Goal: Task Accomplishment & Management: Manage account settings

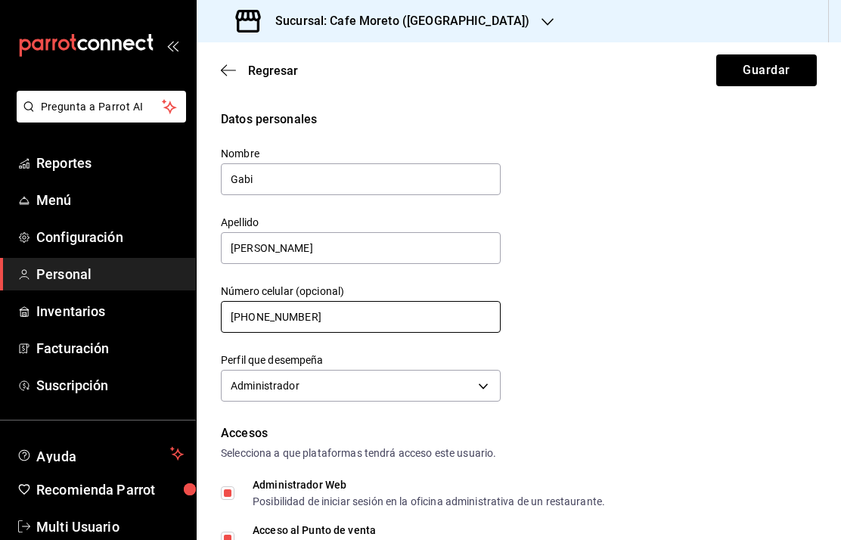
click at [271, 301] on input "[PHONE_NUMBER]" at bounding box center [361, 317] width 280 height 32
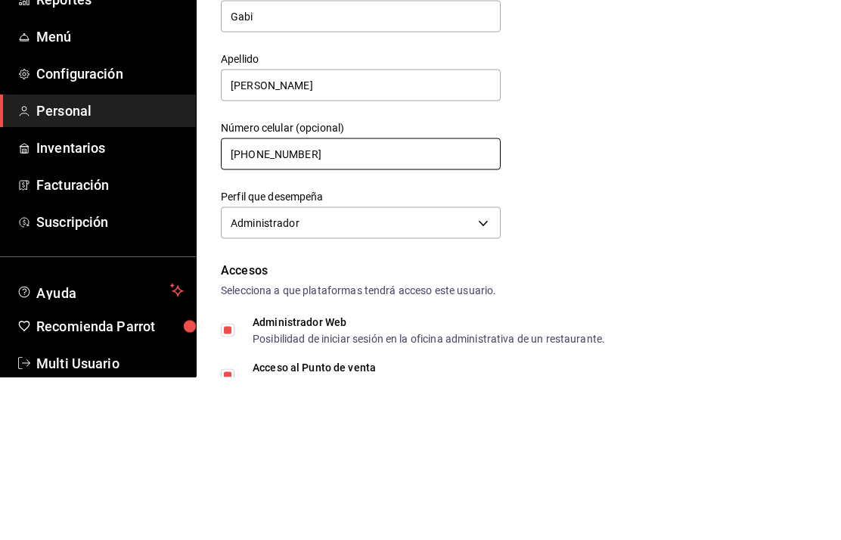
click at [259, 301] on input "[PHONE_NUMBER]" at bounding box center [361, 317] width 280 height 32
click at [281, 301] on input "[PHONE_NUMBER]" at bounding box center [361, 317] width 280 height 32
click at [275, 301] on input "[PHONE_NUMBER]" at bounding box center [361, 317] width 280 height 32
click at [273, 301] on input "[PHONE_NUMBER]" at bounding box center [361, 317] width 280 height 32
click at [353, 301] on input "+52 (22) 8132-75__" at bounding box center [361, 317] width 280 height 32
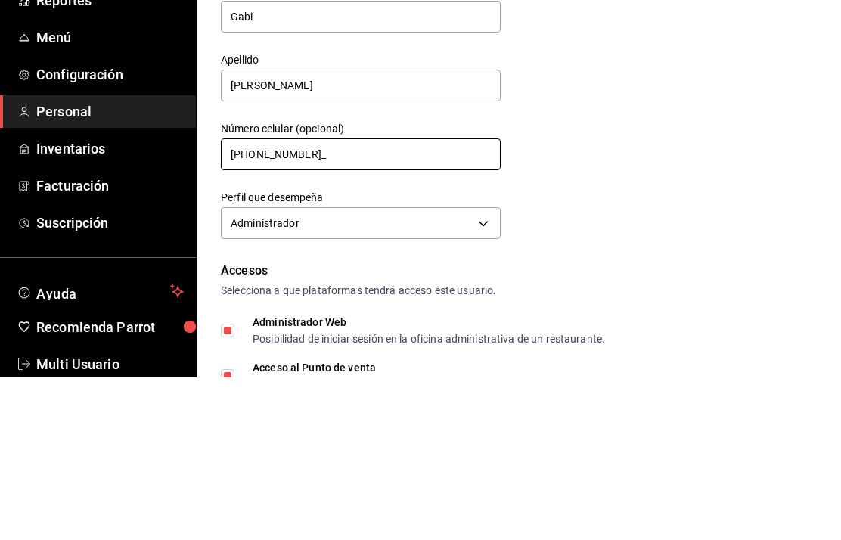
type input "[PHONE_NUMBER]"
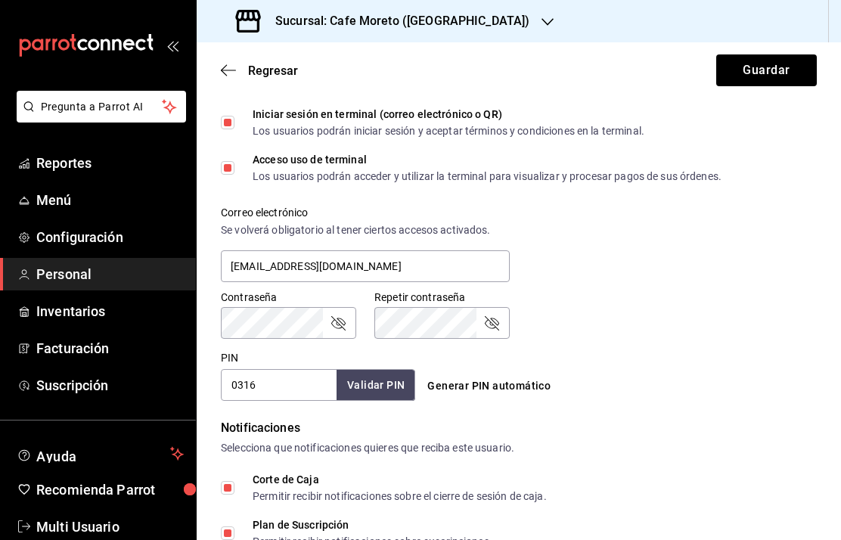
scroll to position [464, 0]
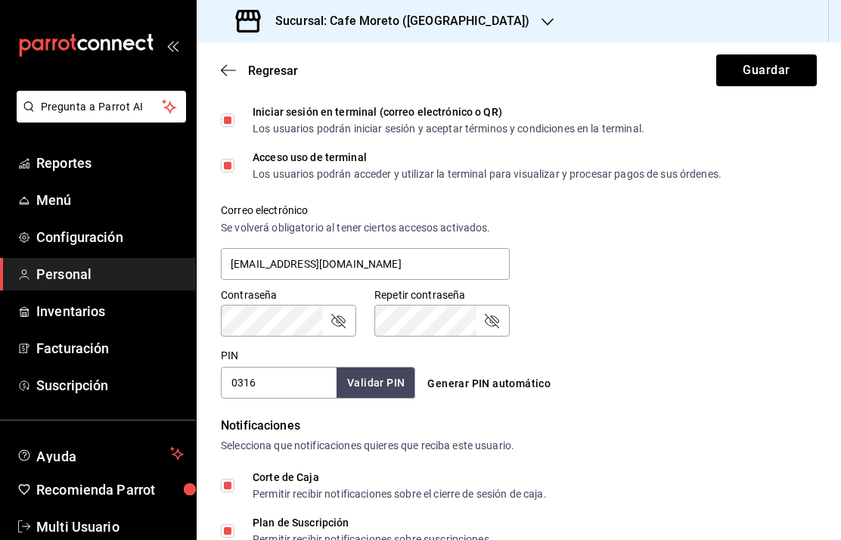
click at [341, 312] on icon "passwordField" at bounding box center [338, 321] width 18 height 18
click at [499, 312] on icon "passwordField" at bounding box center [492, 321] width 18 height 18
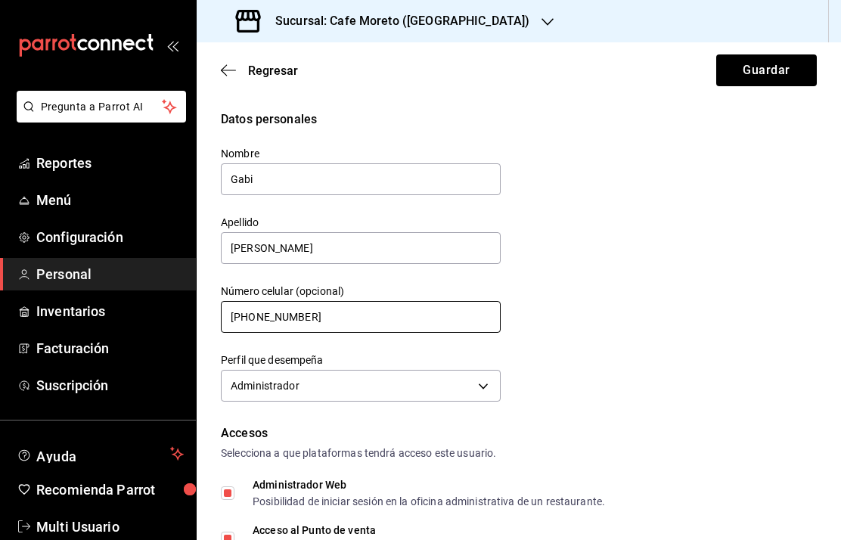
scroll to position [0, 0]
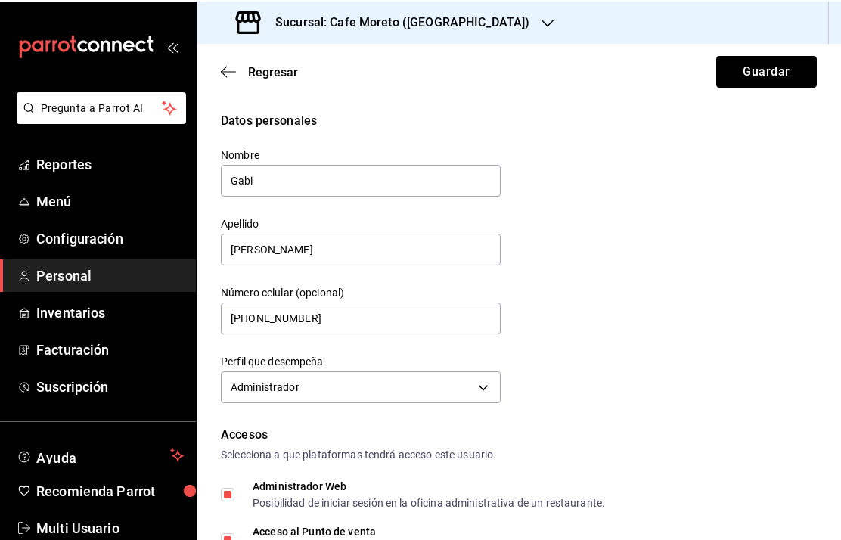
click at [765, 68] on button "Guardar" at bounding box center [766, 70] width 101 height 32
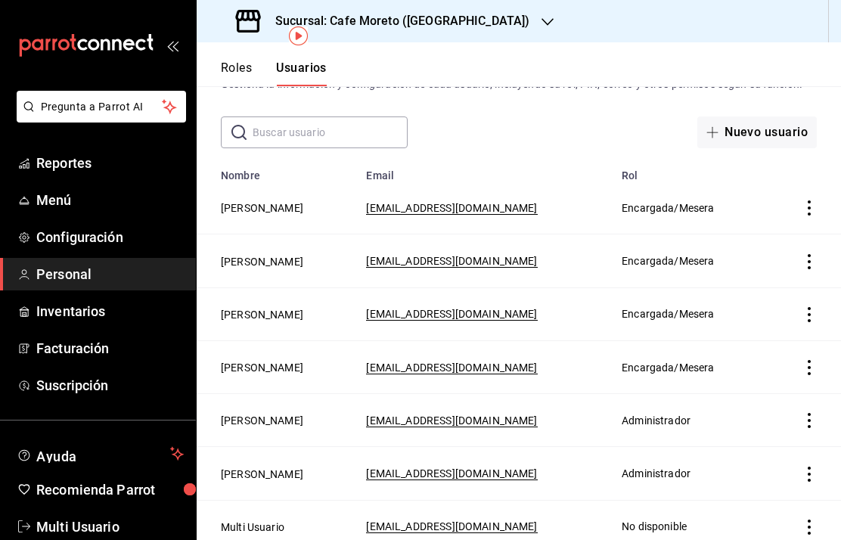
scroll to position [61, 0]
click at [259, 467] on button "[PERSON_NAME]" at bounding box center [262, 474] width 82 height 15
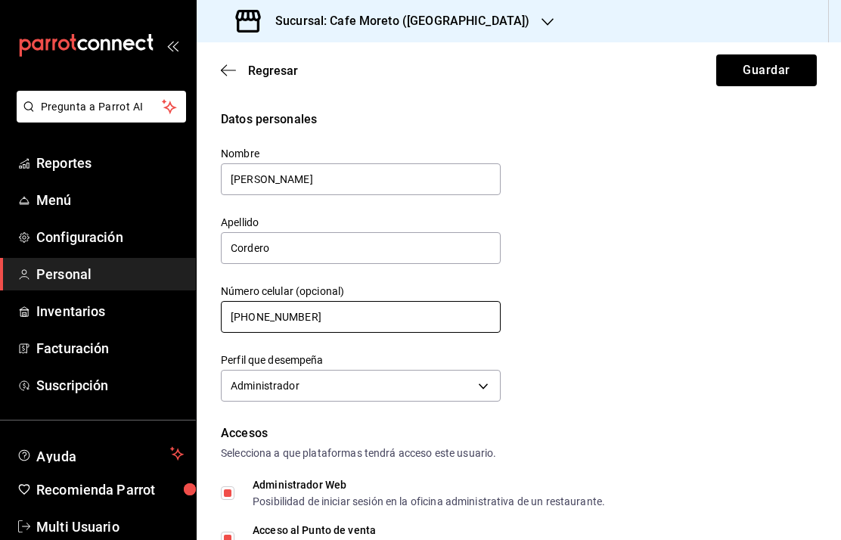
click at [266, 301] on input "[PHONE_NUMBER]" at bounding box center [361, 317] width 280 height 32
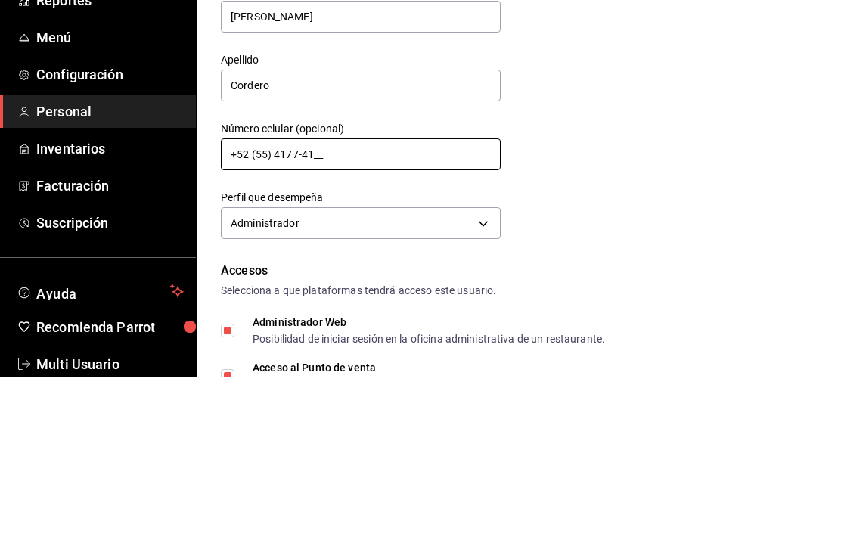
click at [365, 301] on input "+52 (55) 4177-41__" at bounding box center [361, 317] width 280 height 32
type input "[PHONE_NUMBER]"
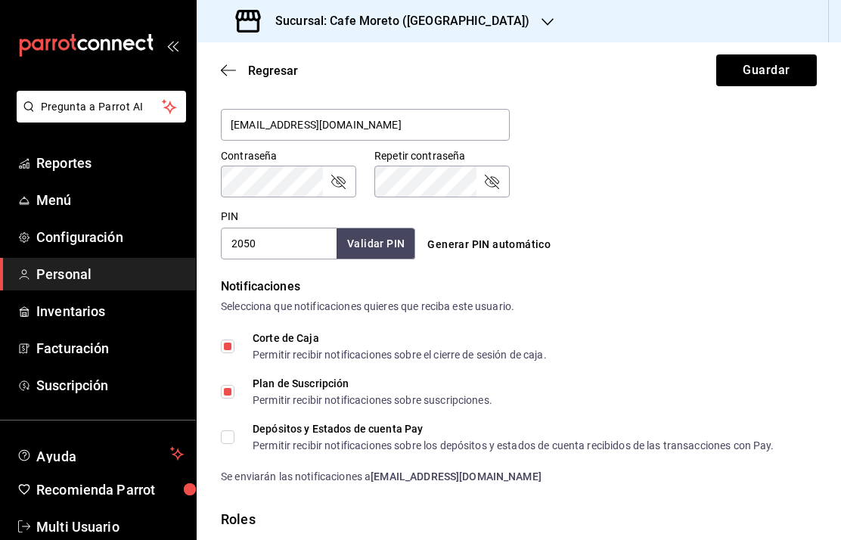
scroll to position [613, 0]
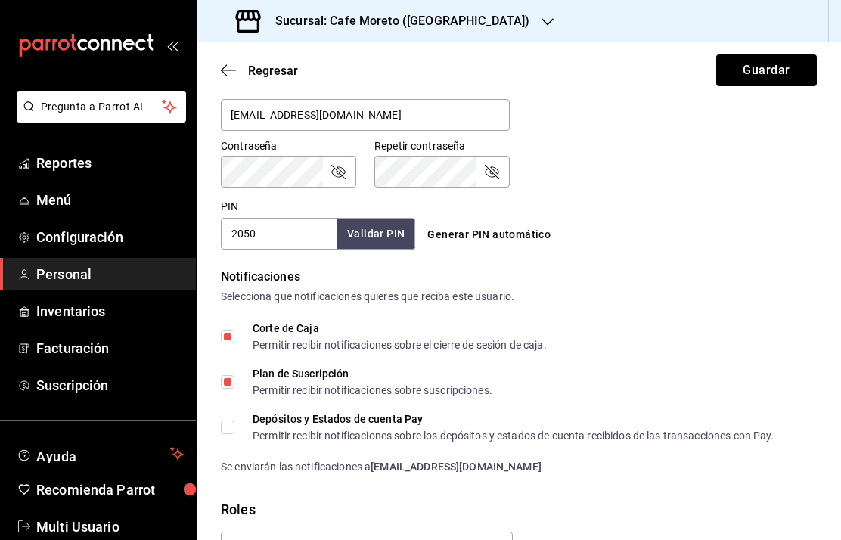
click at [231, 421] on input "Depósitos y Estados de cuenta Pay Permitir recibir notificaciones sobre los dep…" at bounding box center [228, 428] width 14 height 14
checkbox input "true"
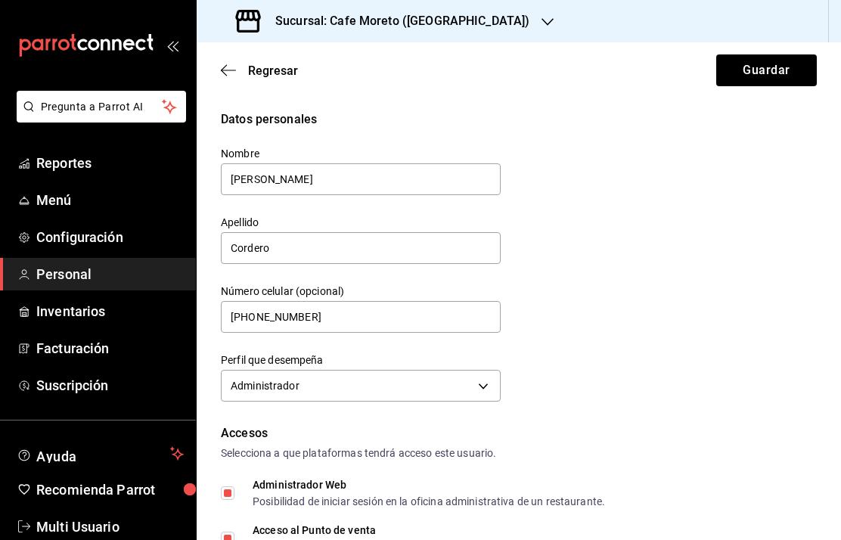
scroll to position [0, 0]
click at [774, 76] on button "Guardar" at bounding box center [766, 70] width 101 height 32
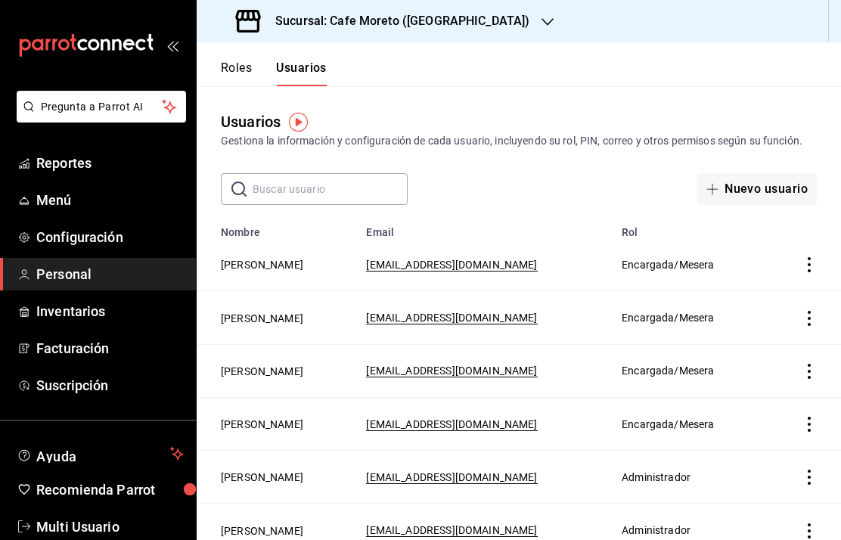
click at [246, 478] on button "[PERSON_NAME]" at bounding box center [262, 477] width 82 height 15
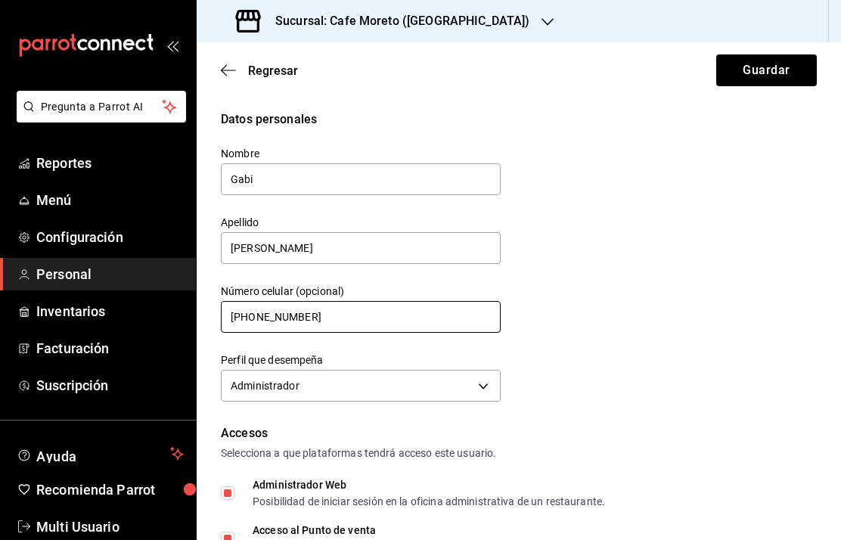
click at [271, 312] on input "[PHONE_NUMBER]" at bounding box center [361, 317] width 280 height 32
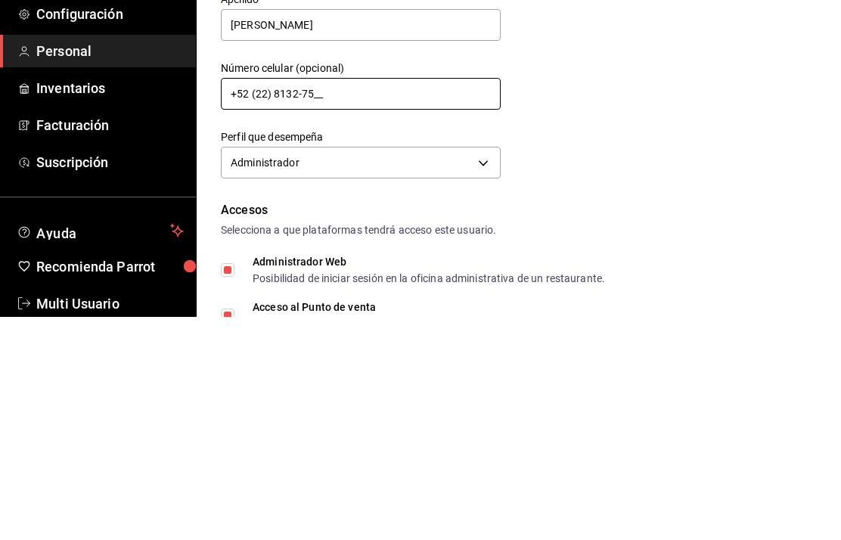
click at [373, 301] on input "+52 (22) 8132-75__" at bounding box center [361, 317] width 280 height 32
type input "[PHONE_NUMBER]"
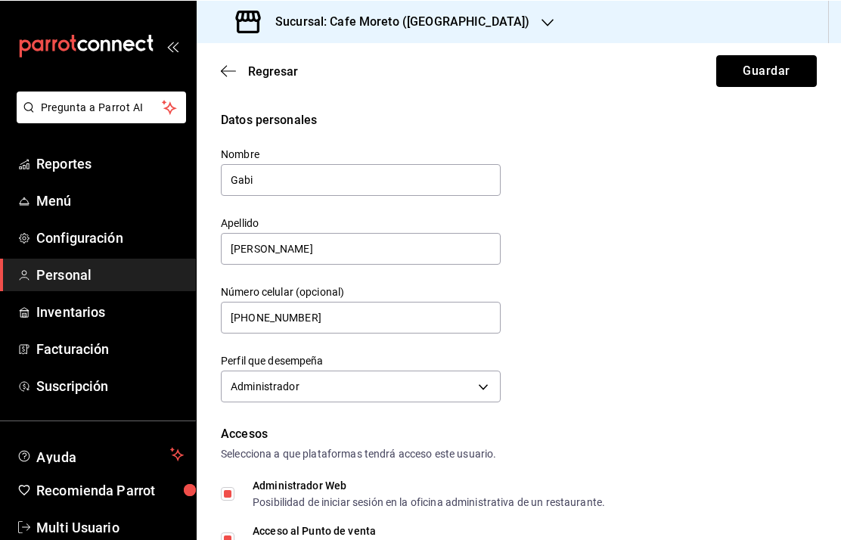
click at [763, 67] on button "Guardar" at bounding box center [766, 70] width 101 height 32
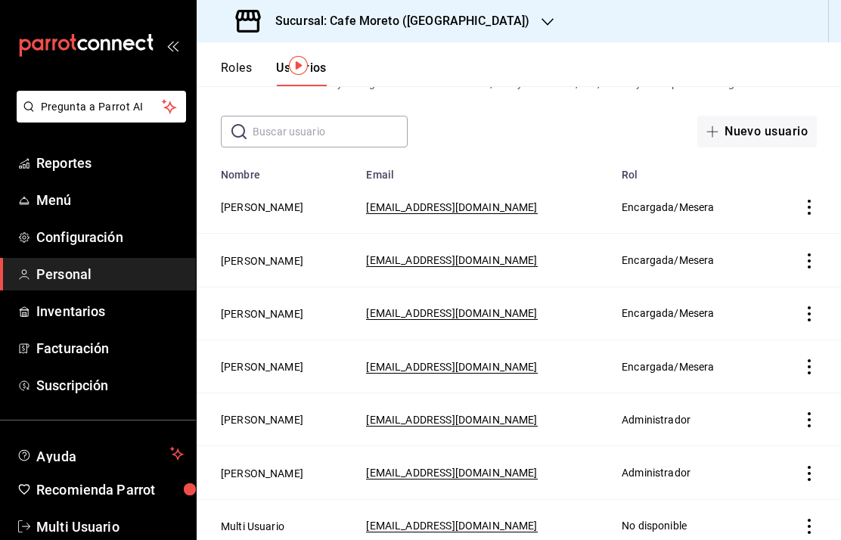
scroll to position [57, 0]
click at [269, 312] on button "[PERSON_NAME]" at bounding box center [262, 314] width 82 height 15
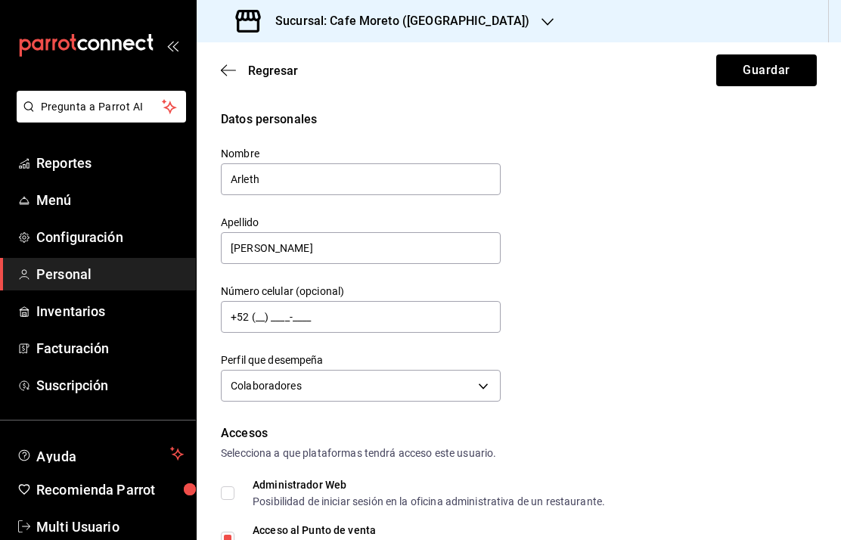
type input "[PHONE_NUMBER]"
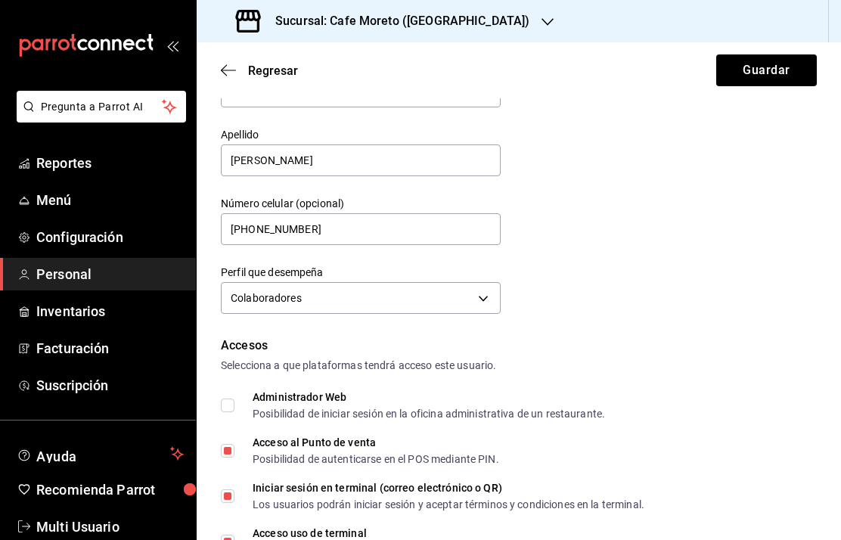
scroll to position [85, 0]
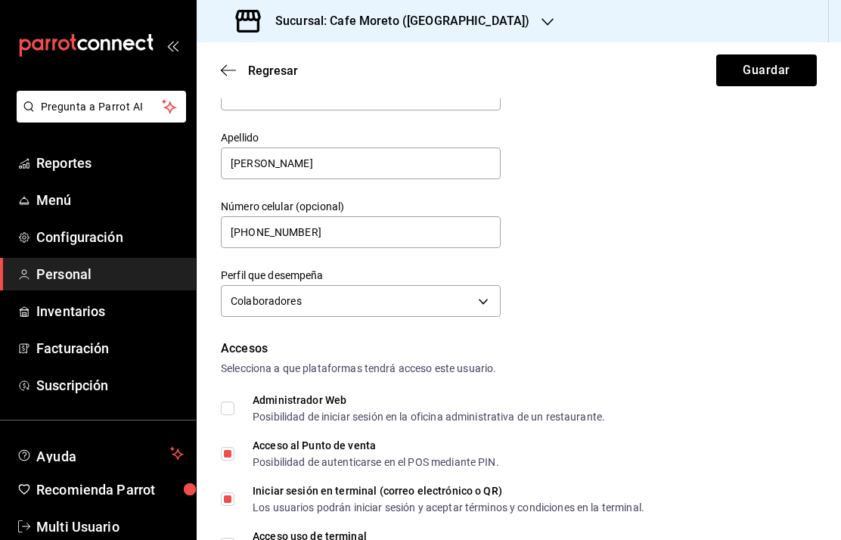
click at [87, 277] on span "Personal" at bounding box center [110, 274] width 148 height 20
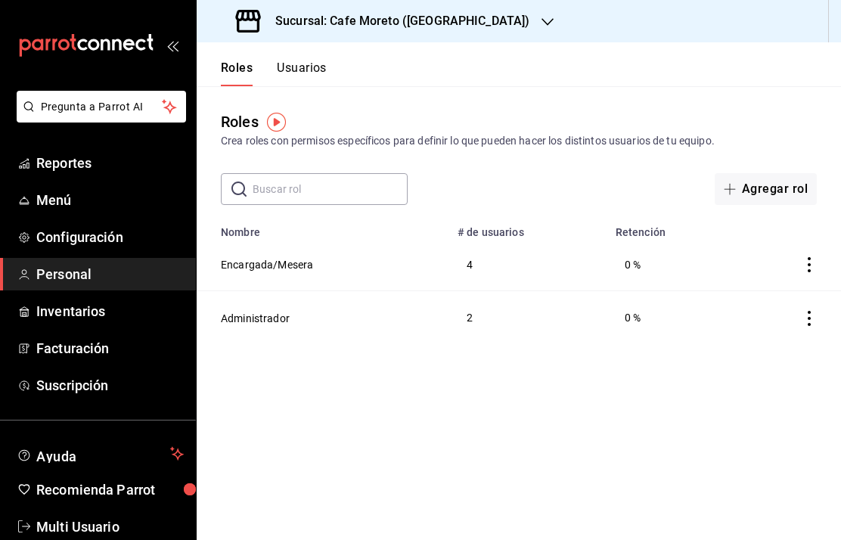
click at [262, 265] on button "Encargada/Mesera" at bounding box center [267, 264] width 92 height 15
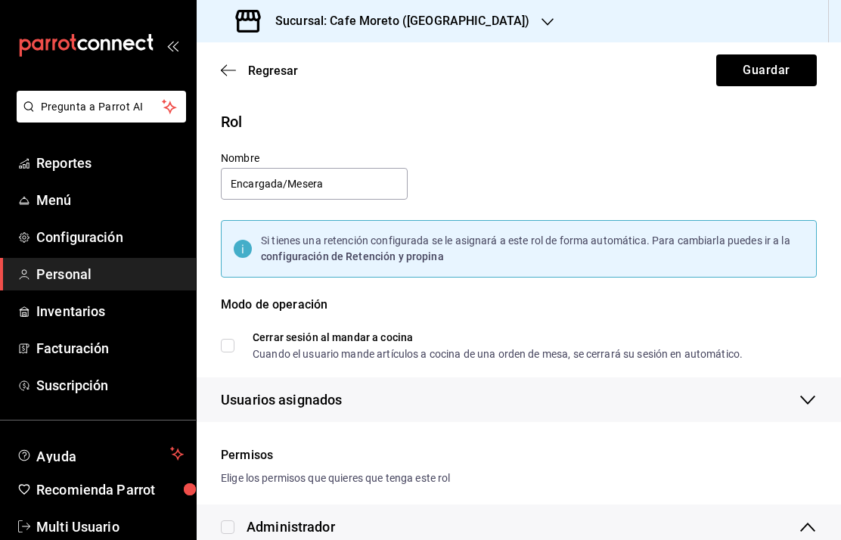
click at [243, 64] on span "Regresar" at bounding box center [259, 71] width 77 height 14
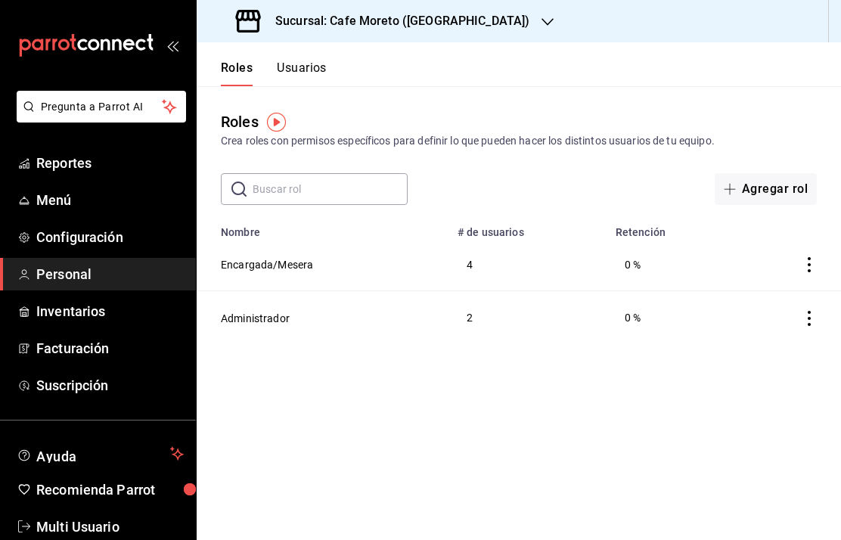
click at [271, 315] on button "Administrador" at bounding box center [255, 318] width 69 height 15
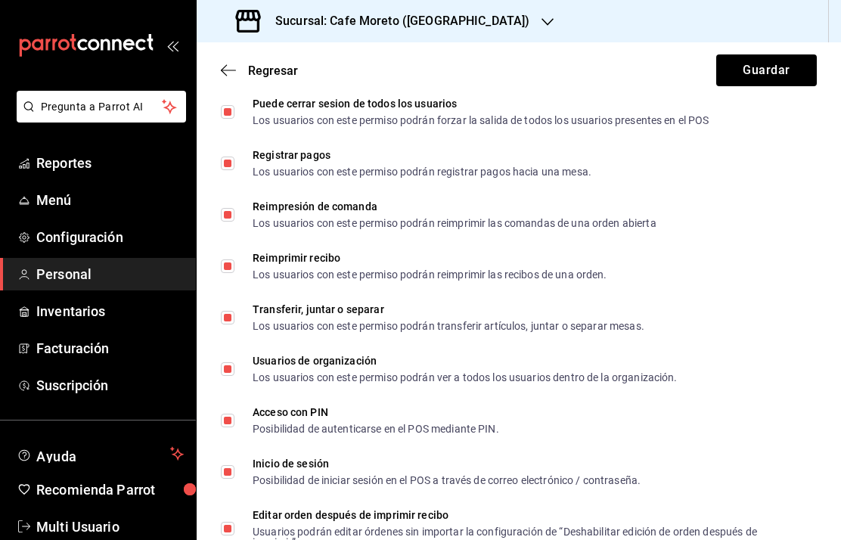
click at [94, 243] on span "Configuración" at bounding box center [110, 237] width 148 height 20
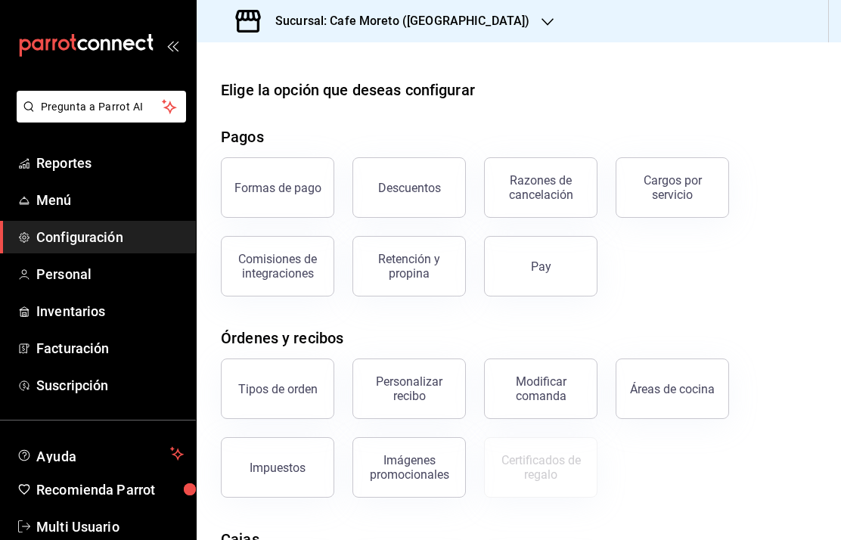
click at [284, 190] on div "Formas de pago" at bounding box center [278, 188] width 87 height 14
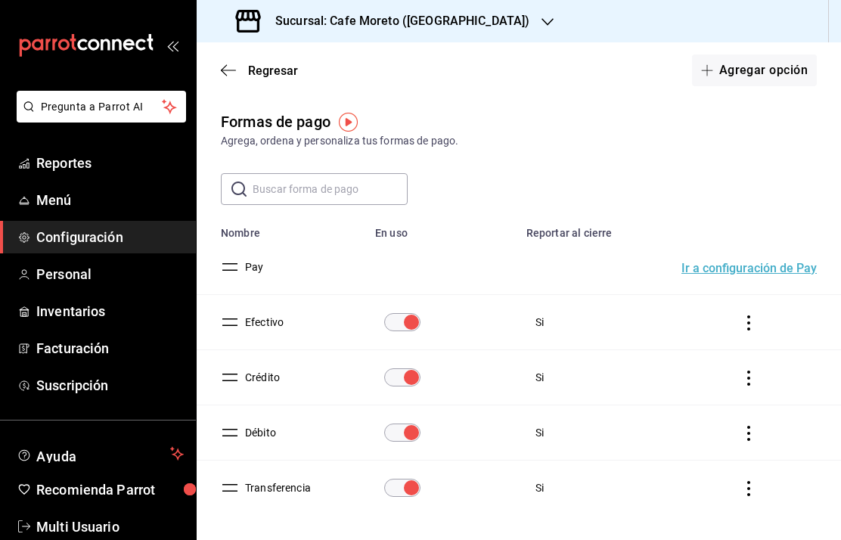
click at [247, 74] on span "Regresar" at bounding box center [259, 71] width 77 height 14
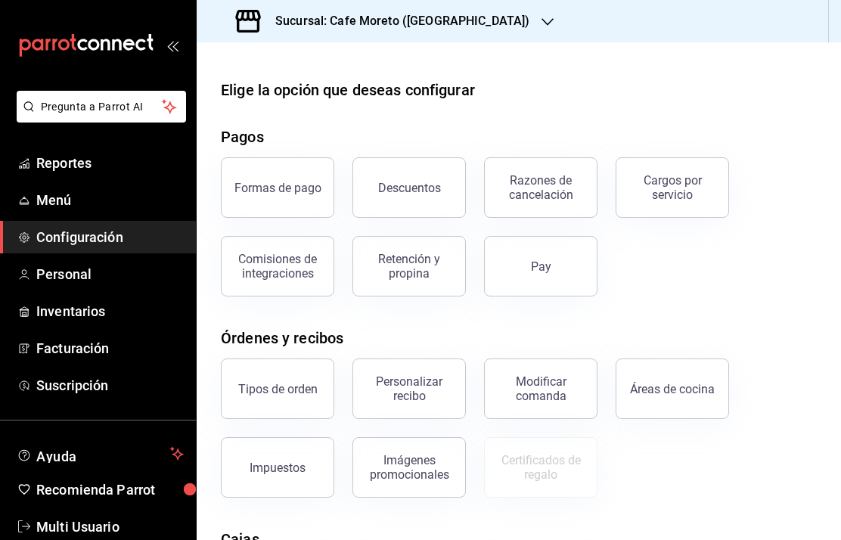
click at [417, 194] on button "Descuentos" at bounding box center [409, 187] width 113 height 61
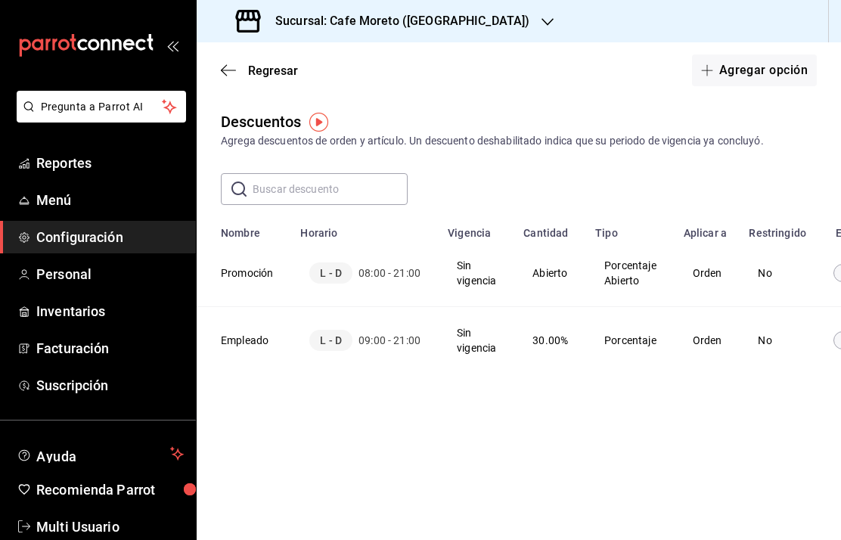
click at [256, 66] on span "Regresar" at bounding box center [273, 71] width 50 height 14
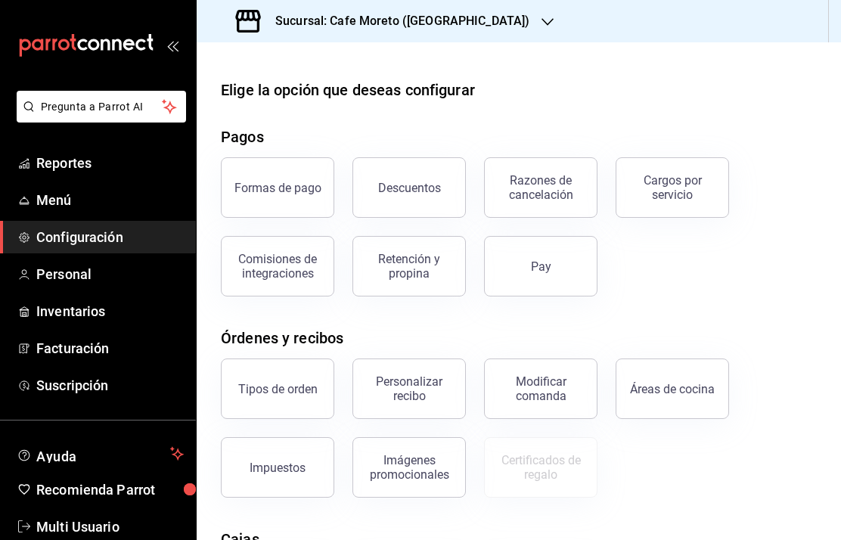
click at [565, 184] on div "Razones de cancelación" at bounding box center [541, 187] width 94 height 29
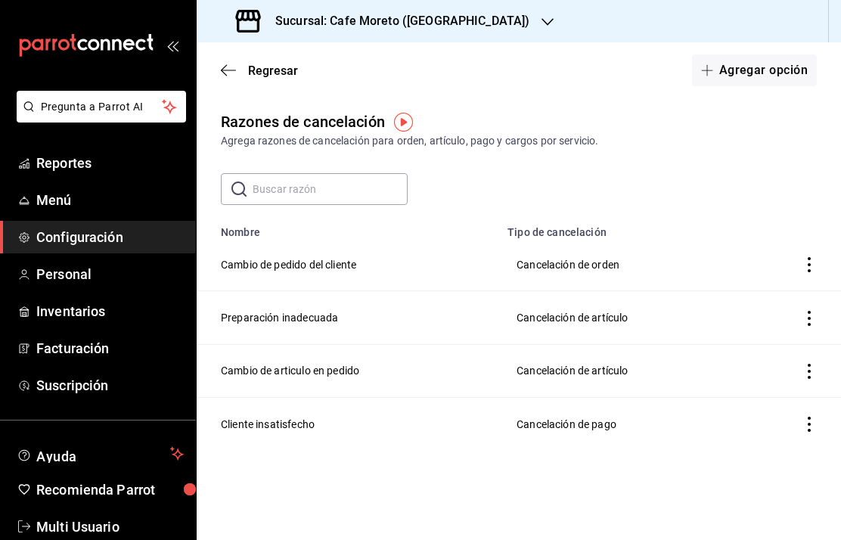
click at [269, 65] on span "Regresar" at bounding box center [273, 71] width 50 height 14
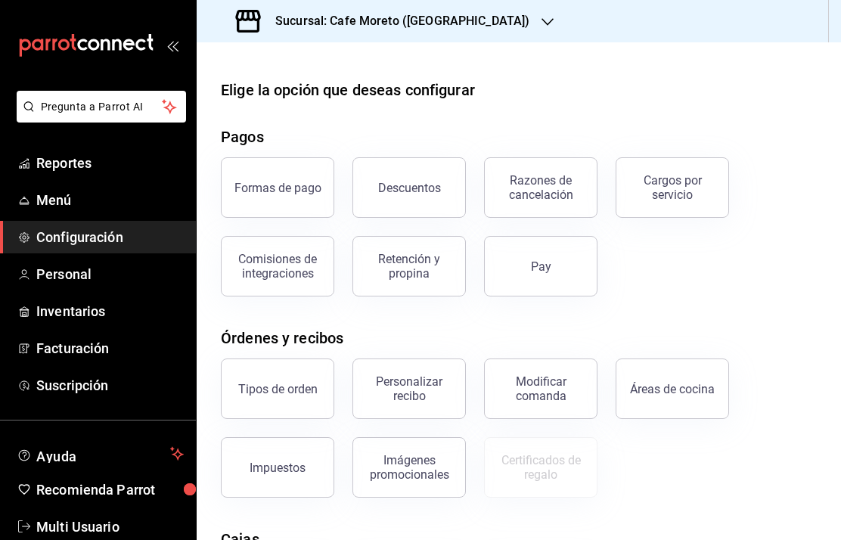
click at [681, 190] on div "Cargos por servicio" at bounding box center [673, 187] width 94 height 29
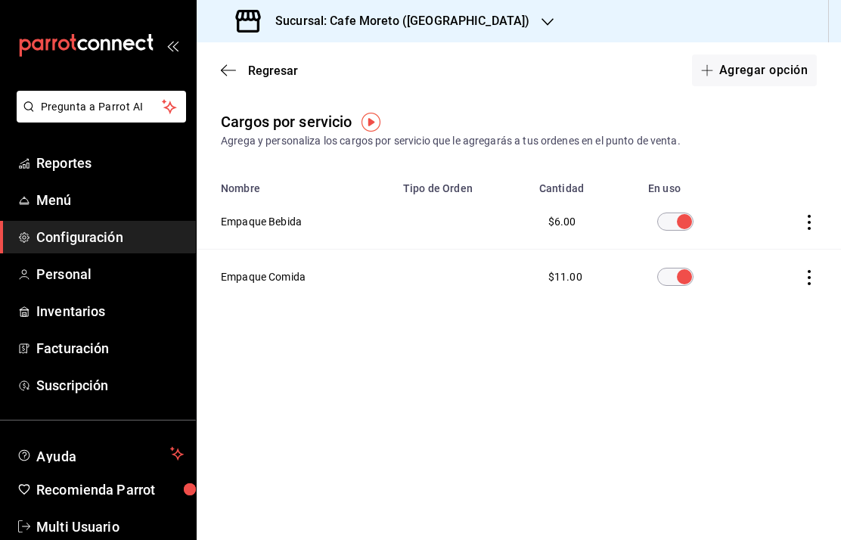
click at [281, 221] on th "Empaque Bebida" at bounding box center [295, 221] width 197 height 55
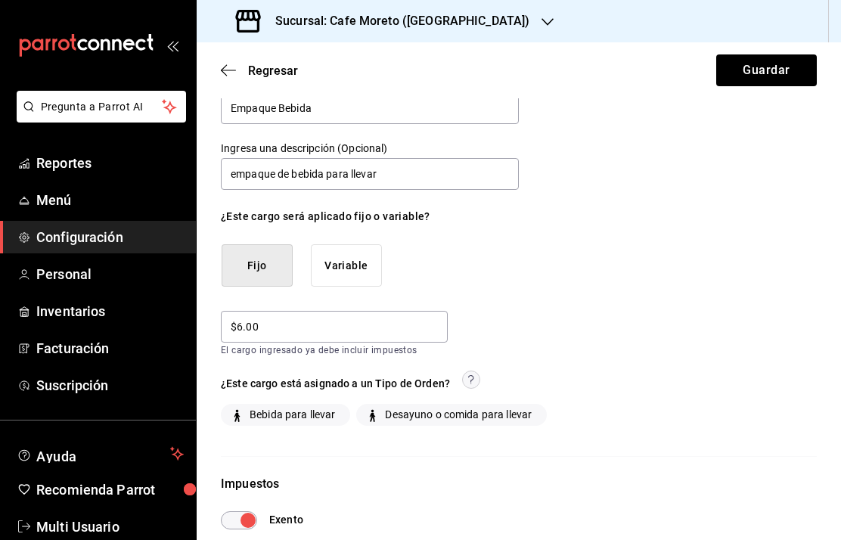
scroll to position [34, 0]
click at [242, 70] on span "Regresar" at bounding box center [259, 71] width 77 height 14
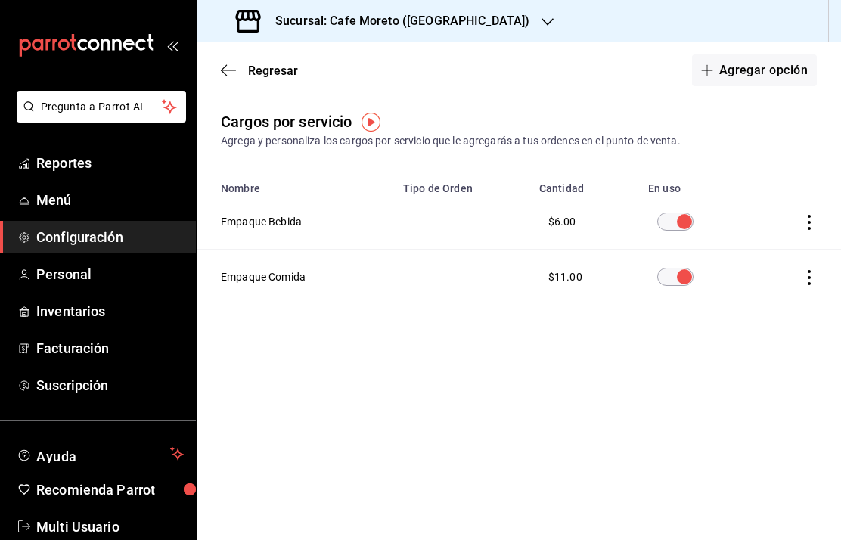
click at [264, 67] on span "Regresar" at bounding box center [273, 71] width 50 height 14
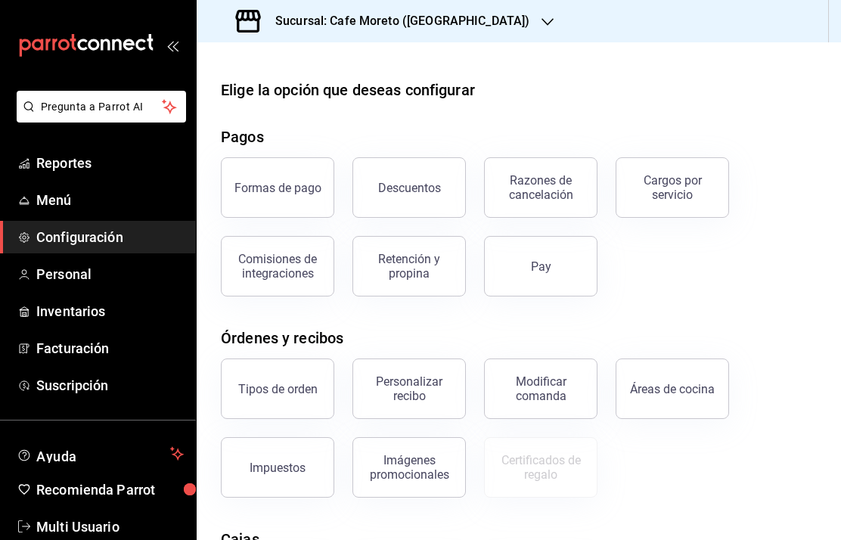
click at [271, 278] on div "Comisiones de integraciones" at bounding box center [278, 266] width 94 height 29
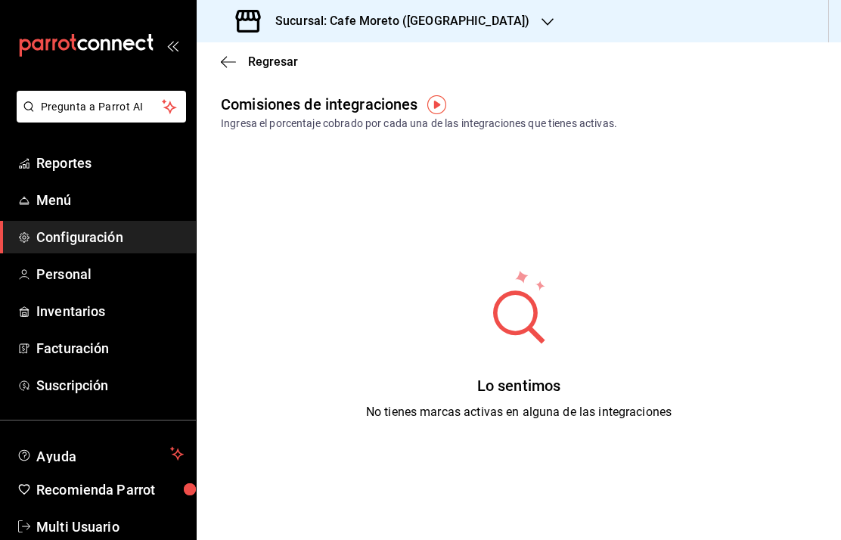
click at [270, 60] on span "Regresar" at bounding box center [273, 61] width 50 height 14
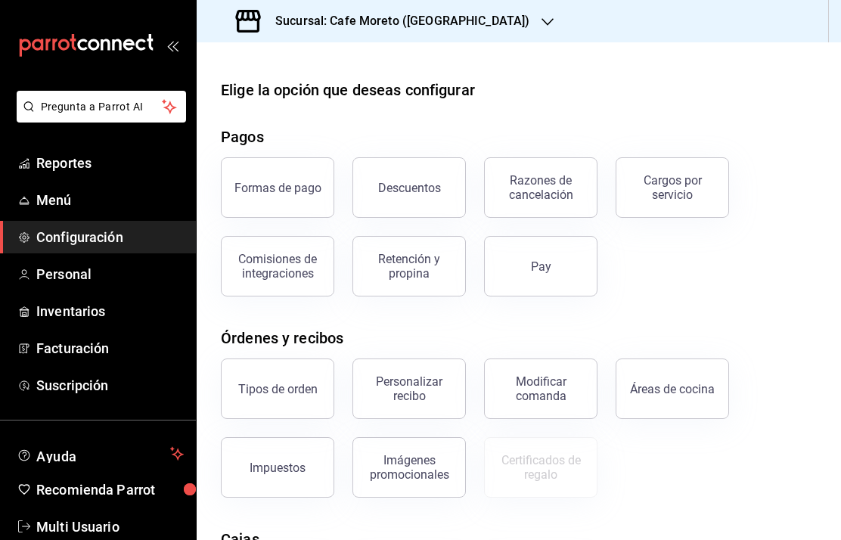
click at [412, 270] on div "Retención y propina" at bounding box center [409, 266] width 94 height 29
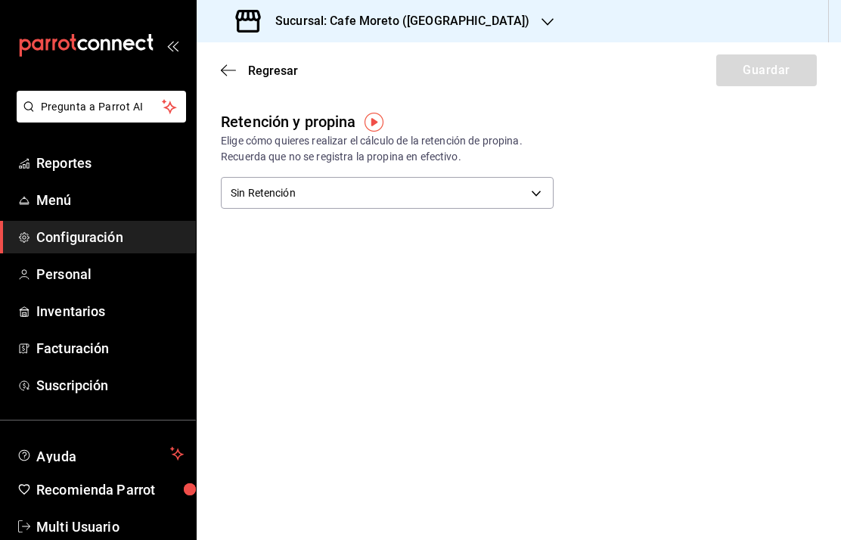
click at [269, 74] on span "Regresar" at bounding box center [273, 71] width 50 height 14
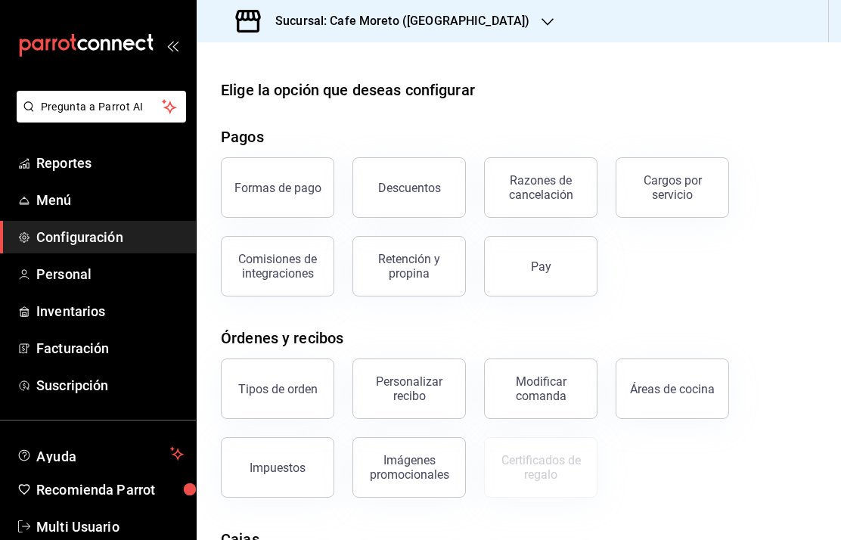
click at [544, 264] on div "Pay" at bounding box center [541, 266] width 20 height 14
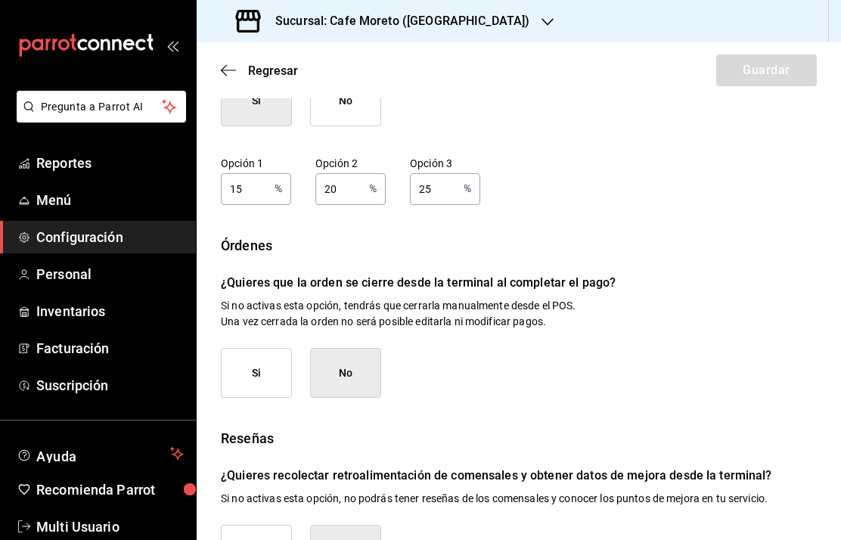
scroll to position [170, 0]
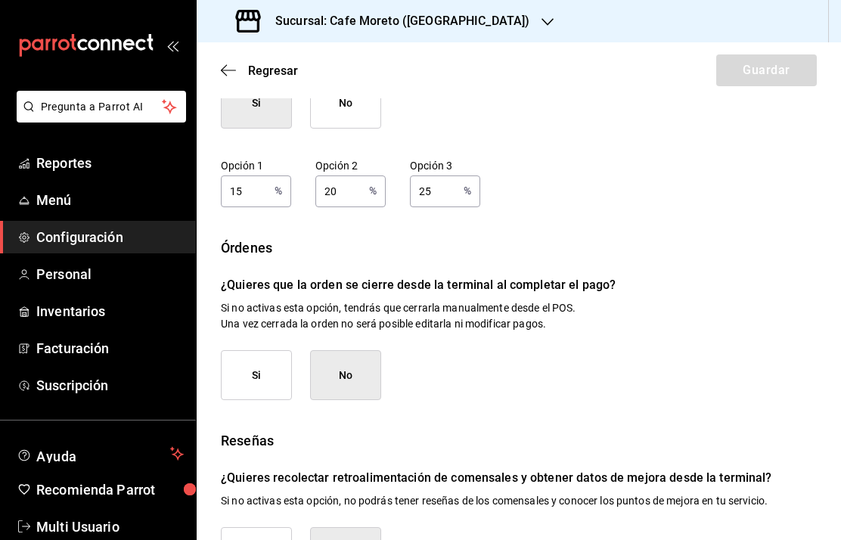
click at [261, 64] on span "Regresar" at bounding box center [273, 71] width 50 height 14
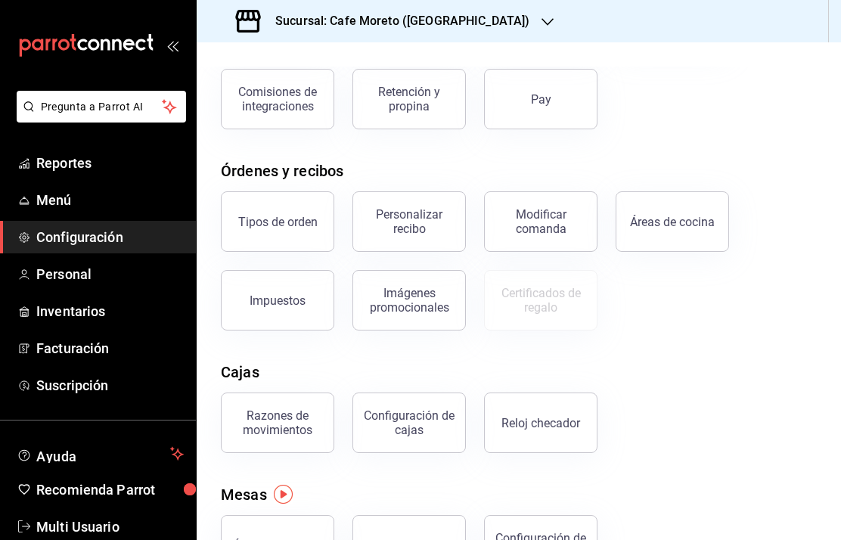
scroll to position [166, 0]
click at [284, 216] on div "Tipos de orden" at bounding box center [277, 223] width 79 height 14
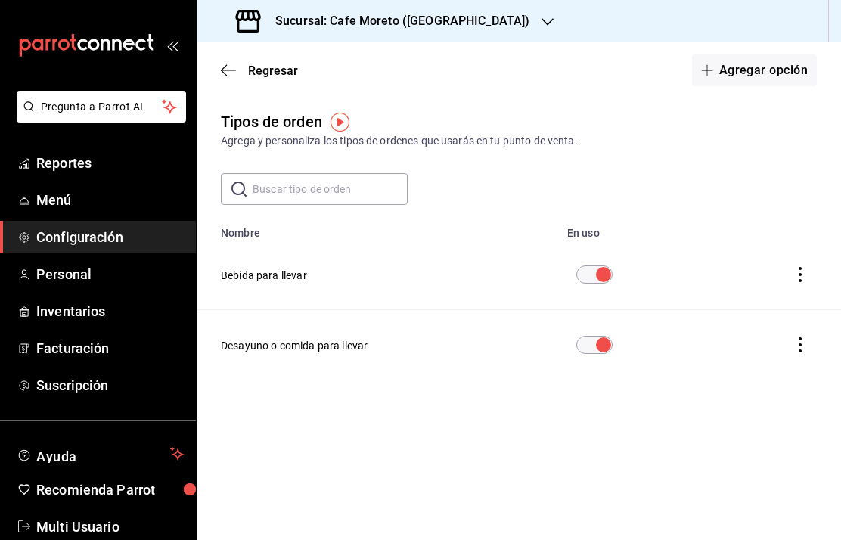
click at [321, 352] on button "Desayuno o comida para llevar" at bounding box center [294, 345] width 147 height 15
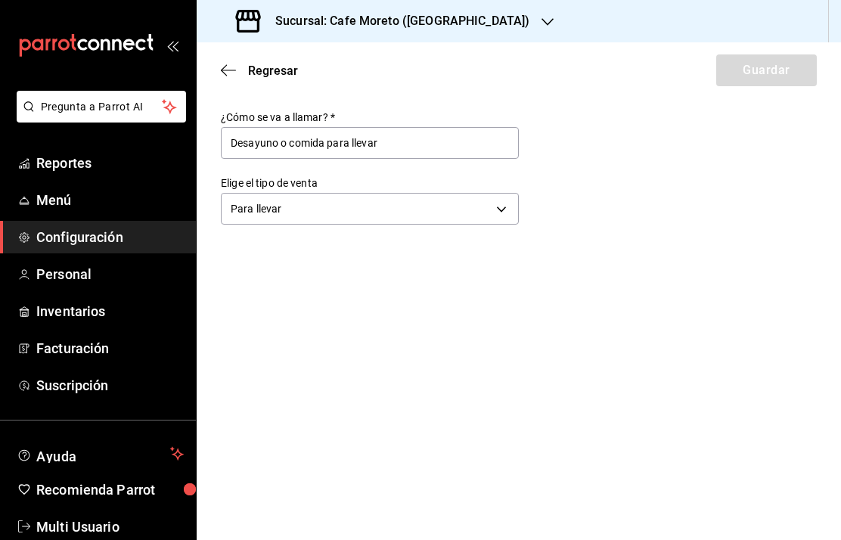
click at [241, 68] on span "Regresar" at bounding box center [259, 71] width 77 height 14
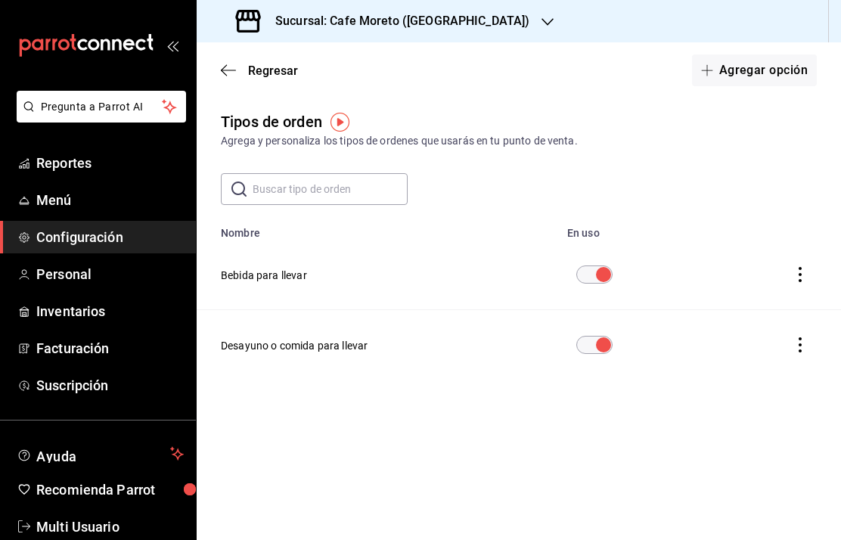
click at [257, 68] on span "Regresar" at bounding box center [273, 71] width 50 height 14
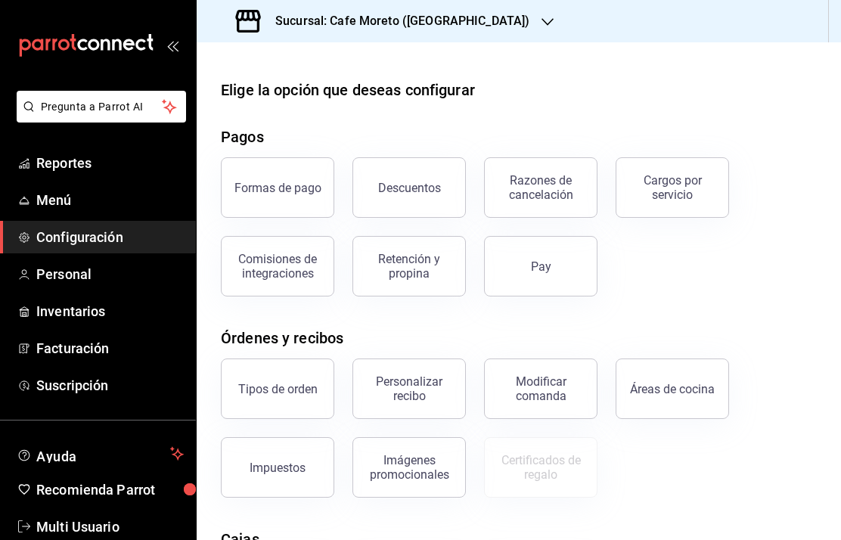
click at [679, 181] on div "Cargos por servicio" at bounding box center [673, 187] width 94 height 29
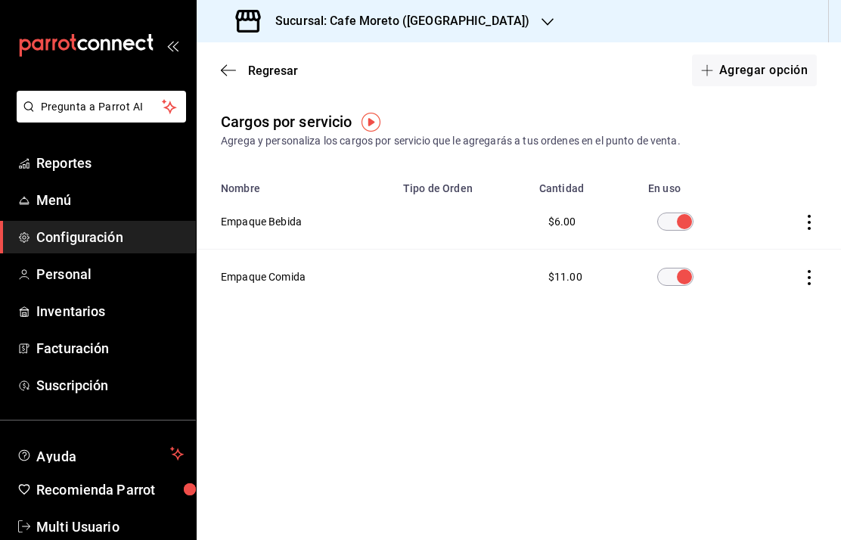
click at [258, 280] on th "Empaque Comida" at bounding box center [295, 277] width 197 height 55
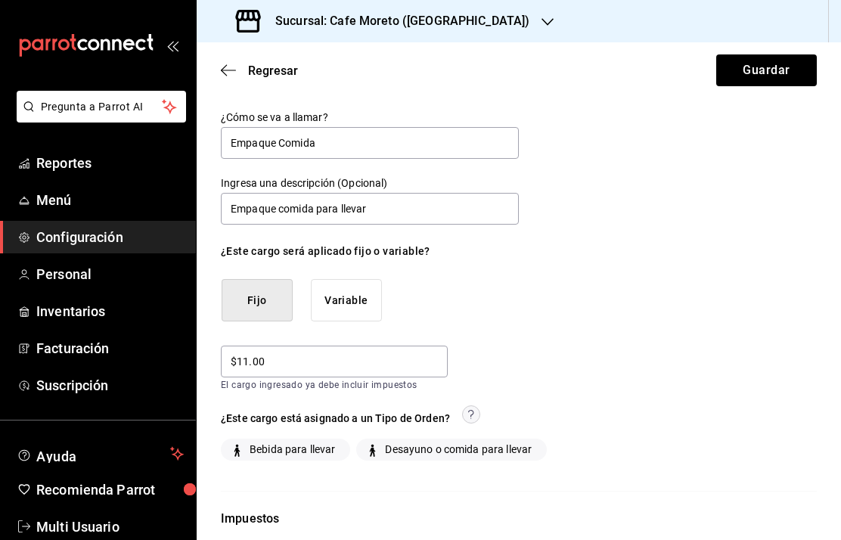
click at [246, 67] on span "Regresar" at bounding box center [259, 71] width 77 height 14
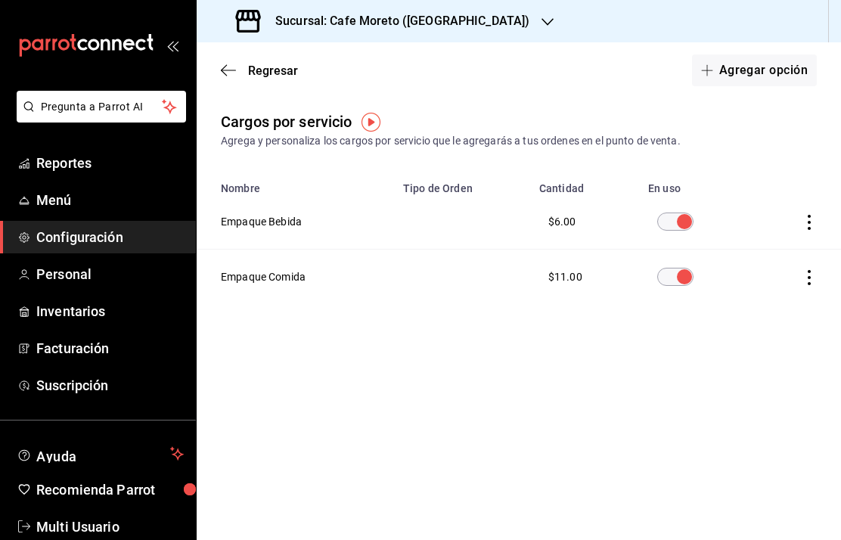
click at [253, 66] on span "Regresar" at bounding box center [273, 71] width 50 height 14
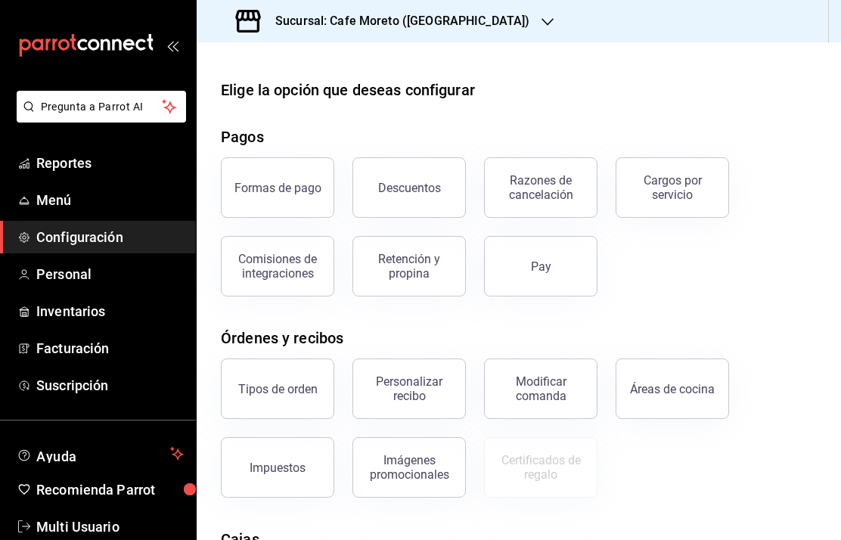
click at [430, 396] on div "Personalizar recibo" at bounding box center [409, 388] width 94 height 29
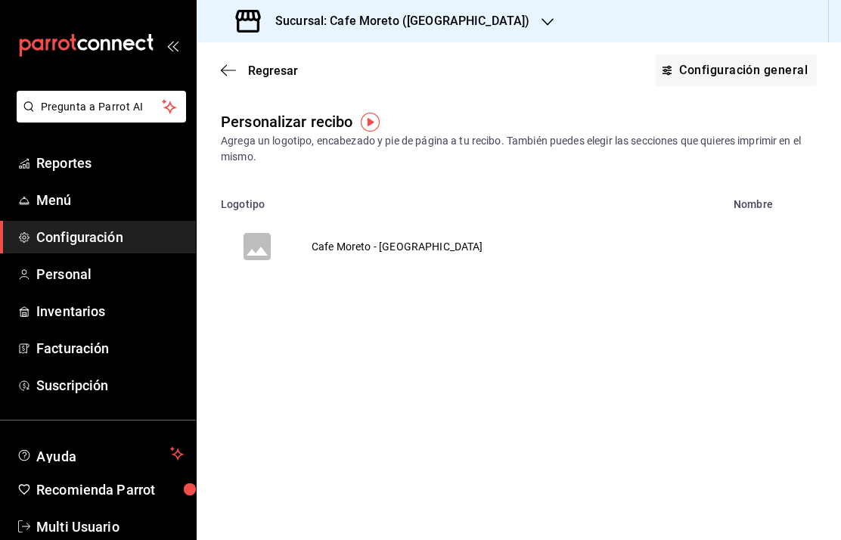
click at [358, 245] on td "Cafe Moreto - [GEOGRAPHIC_DATA]" at bounding box center [398, 246] width 208 height 73
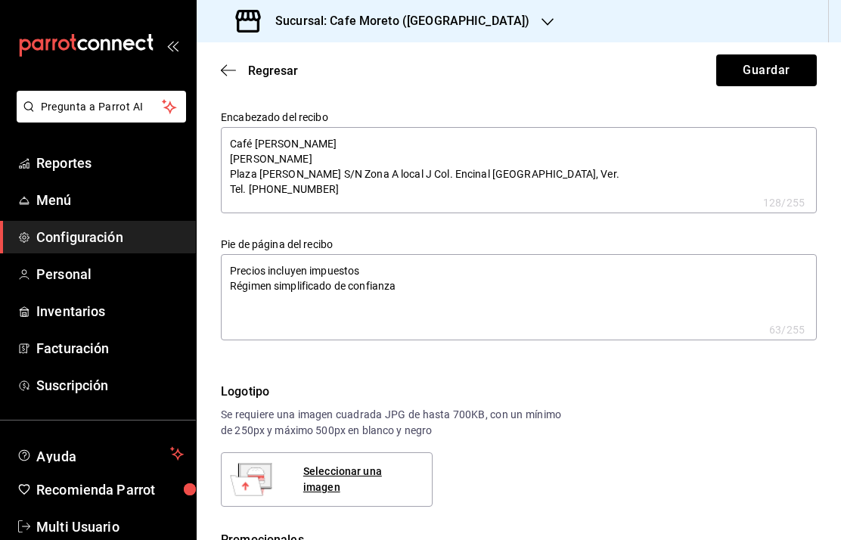
type textarea "x"
click at [376, 156] on textarea "Café [PERSON_NAME] [PERSON_NAME] Plaza [PERSON_NAME] S/N Zona A local J Col. En…" at bounding box center [519, 170] width 596 height 86
type textarea "x"
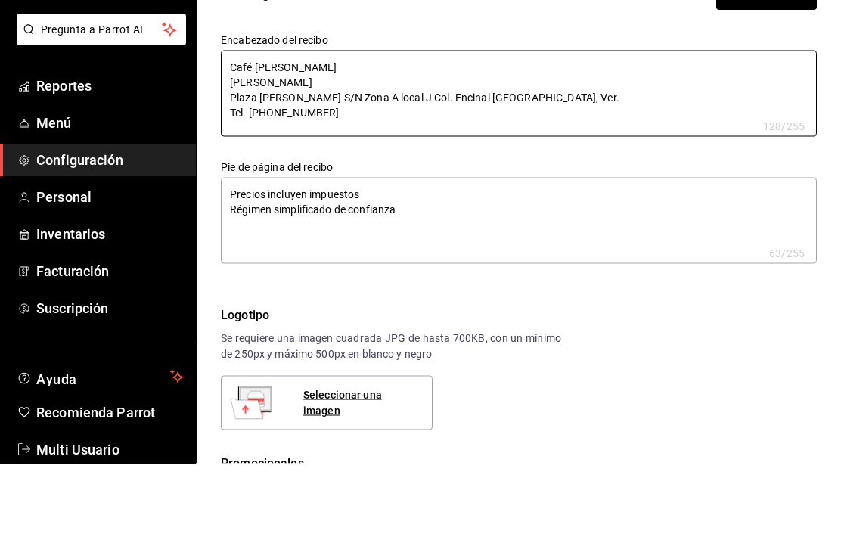
type textarea "Café [PERSON_NAME] [PERSON_NAME] [GEOGRAPHIC_DATA]/N Zona A local J Col. Encina…"
type textarea "x"
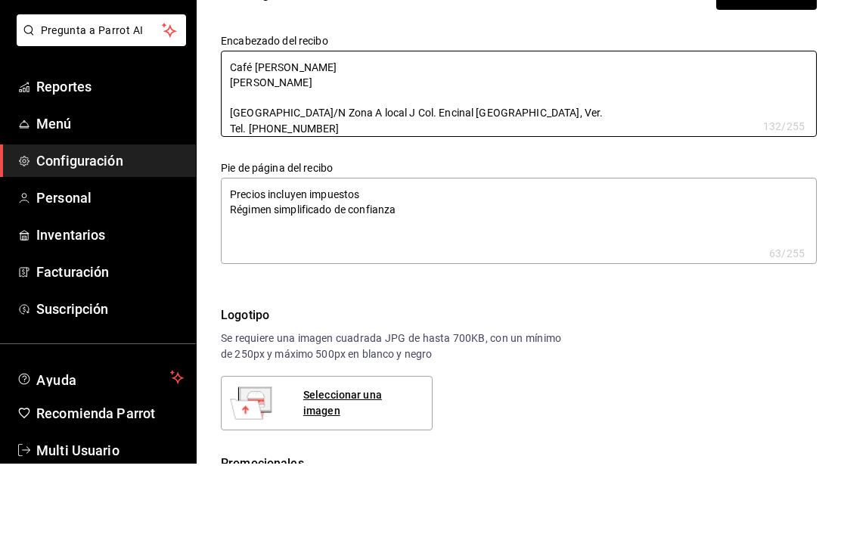
type textarea "Café [PERSON_NAME] [PERSON_NAME] B Plaza Crystal S/N Zona A local J Col. Encina…"
type textarea "x"
type textarea "Café [PERSON_NAME] [PERSON_NAME] [PERSON_NAME] Plaza [PERSON_NAME] S/N Zona A l…"
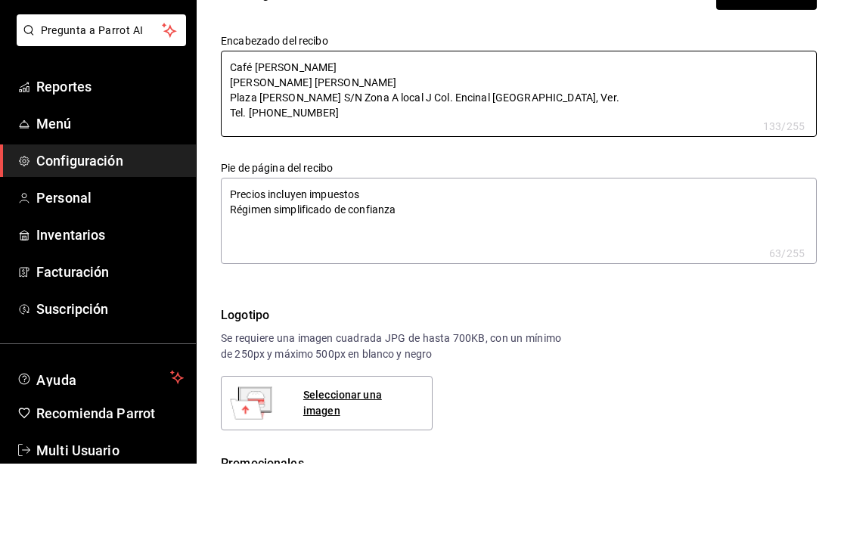
type textarea "x"
type textarea "Café [PERSON_NAME] [PERSON_NAME] [GEOGRAPHIC_DATA] Crystal S/N Zona A local J C…"
type textarea "x"
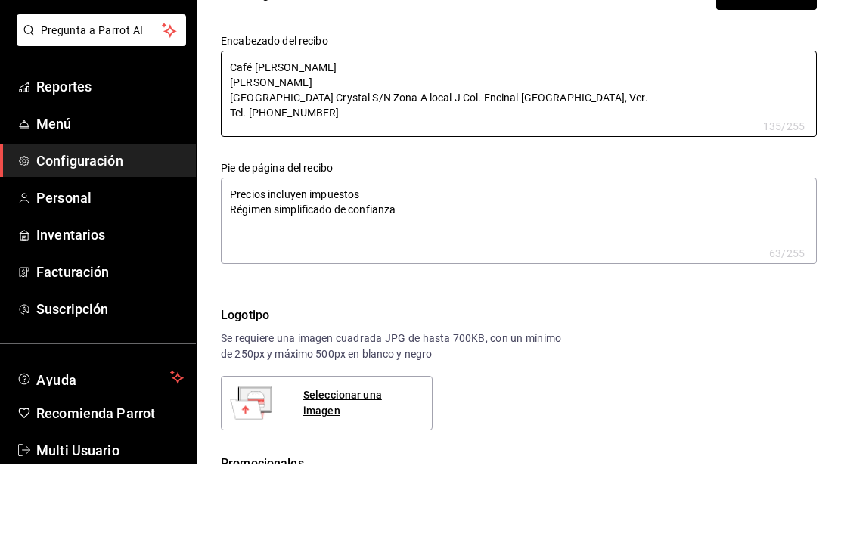
type textarea "Café [PERSON_NAME] [PERSON_NAME] [PERSON_NAME] Plaza [PERSON_NAME] S/N Zona A l…"
type textarea "x"
type textarea "Café [PERSON_NAME] [PERSON_NAME] BAHG6 Plaza Crystal S/N Zona A local J Col. En…"
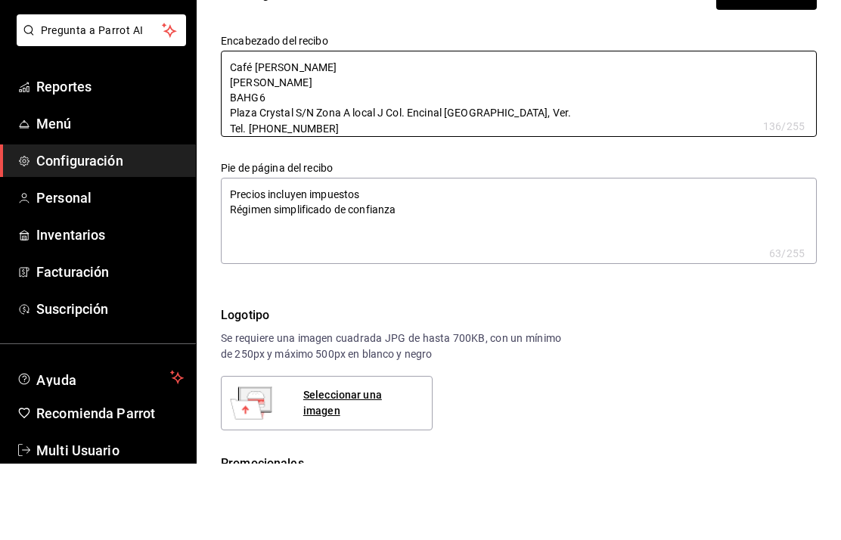
type textarea "x"
type textarea "Café [PERSON_NAME] [PERSON_NAME] BAHG65 Plaza Crystal S/N Zona A local J Col. E…"
type textarea "x"
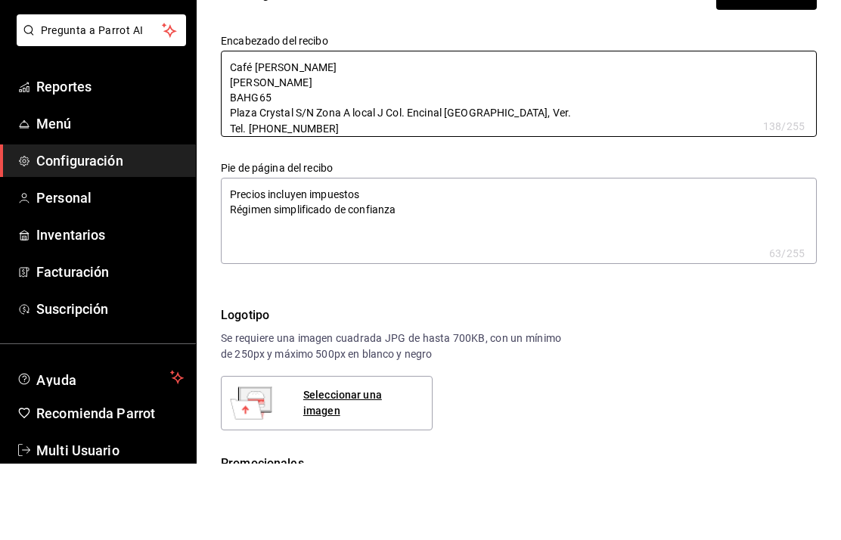
type textarea "Café [PERSON_NAME] [PERSON_NAME] BAHG651 [GEOGRAPHIC_DATA]/N Zona A local J Col…"
type textarea "x"
type textarea "Café [PERSON_NAME] [PERSON_NAME] BAHG6512 Plaza Crystal S/N Zona A local J Col.…"
type textarea "x"
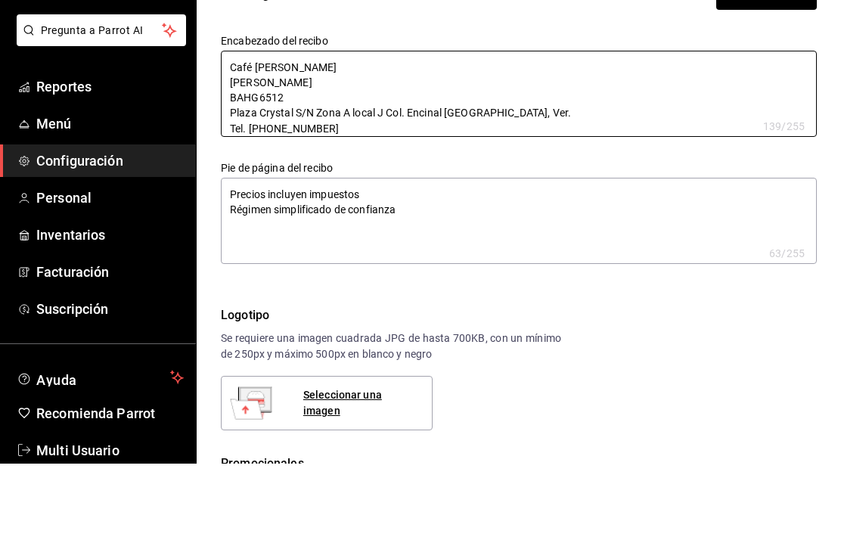
type textarea "x"
type textarea "Café [PERSON_NAME] [PERSON_NAME] BAHG65120 Plaza Crystal S/N Zona A local J Col…"
type textarea "x"
type textarea "Café [PERSON_NAME] [PERSON_NAME] BAHG651203 Plaza Crystal S/N Zona A local J Co…"
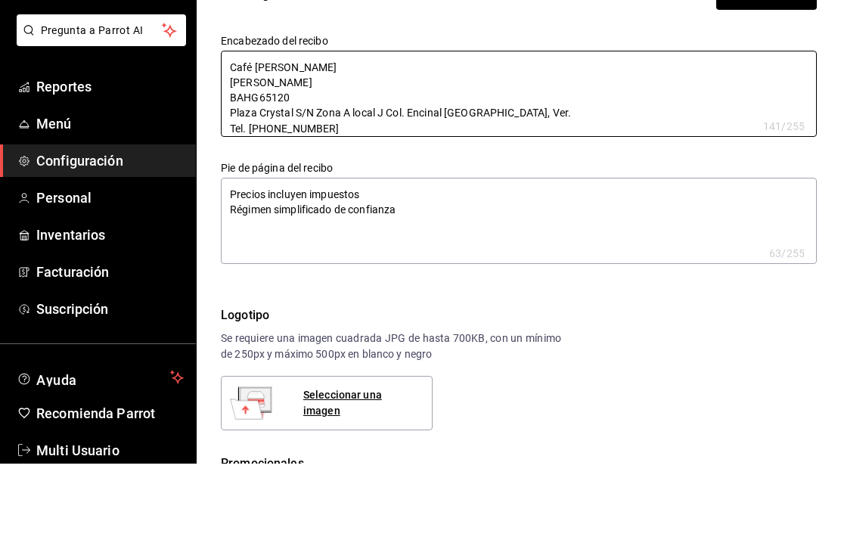
type textarea "x"
type textarea "Café [PERSON_NAME] [PERSON_NAME] BAHG6512032 [GEOGRAPHIC_DATA]/N Zona A local J…"
type textarea "x"
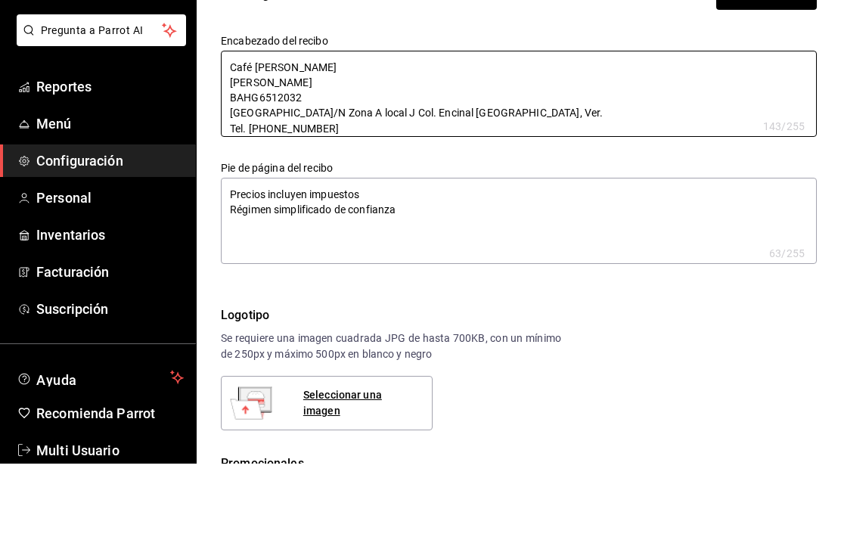
type textarea "Café [PERSON_NAME] [PERSON_NAME] BAHG65120321 [GEOGRAPHIC_DATA]/N Zona A local …"
type textarea "x"
type textarea "Café [PERSON_NAME] [PERSON_NAME] BAHG651203215 [GEOGRAPHIC_DATA]/N Zona A local…"
type textarea "x"
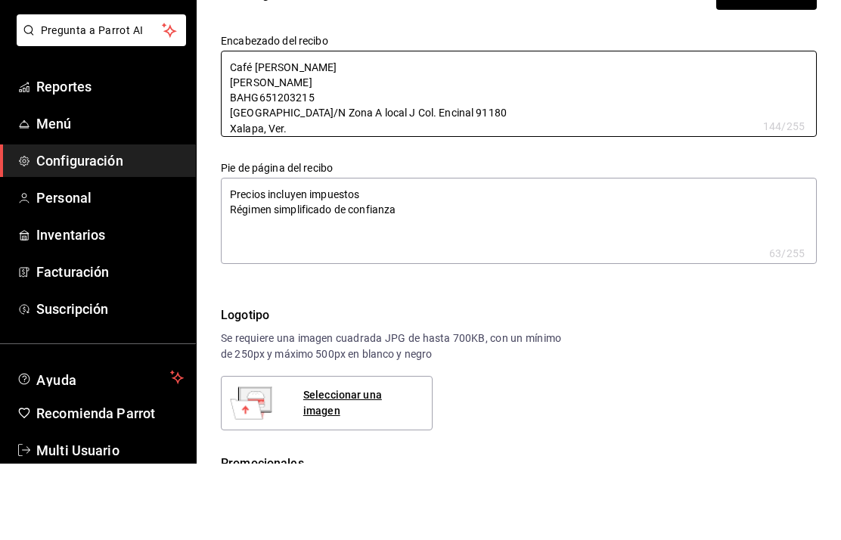
type textarea "x"
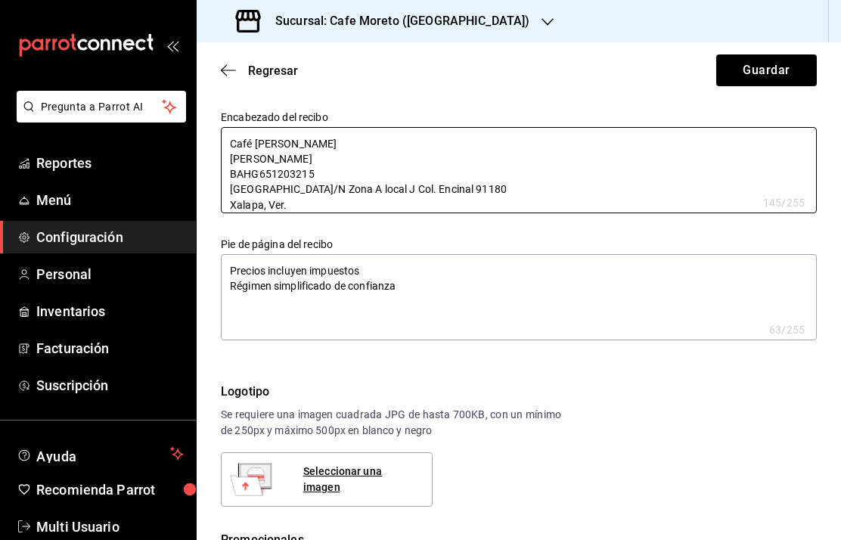
type textarea "Café [PERSON_NAME] [PERSON_NAME] BAHG651203215 [GEOGRAPHIC_DATA]/N Zona A local…"
click at [779, 68] on button "Guardar" at bounding box center [766, 70] width 101 height 32
type textarea "x"
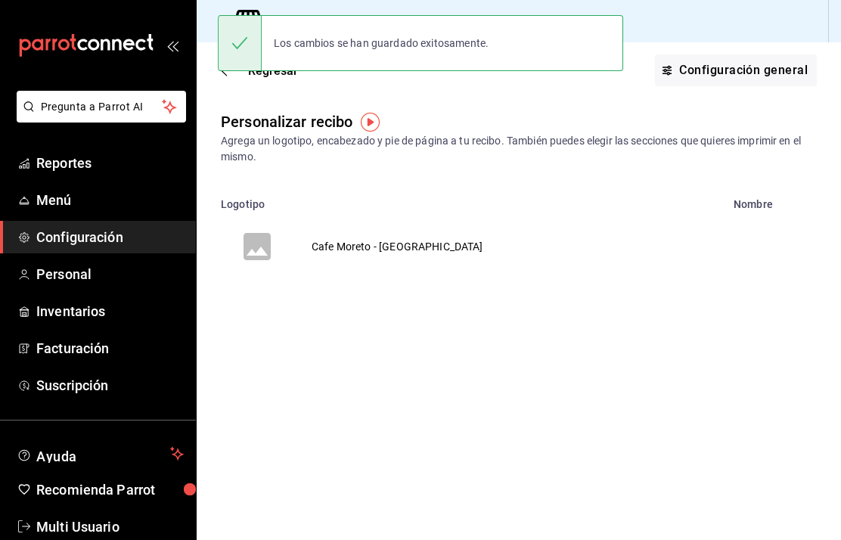
click at [269, 241] on icon "voidReasonsTable" at bounding box center [257, 246] width 27 height 27
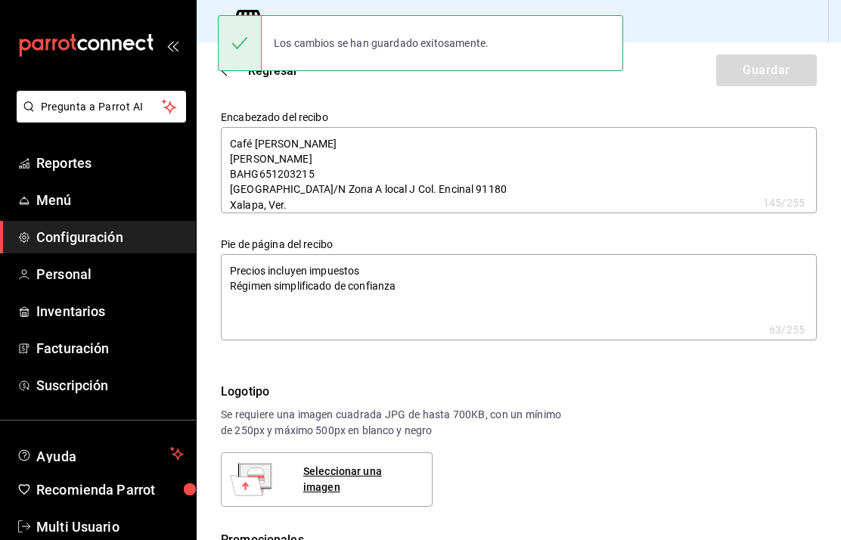
type textarea "x"
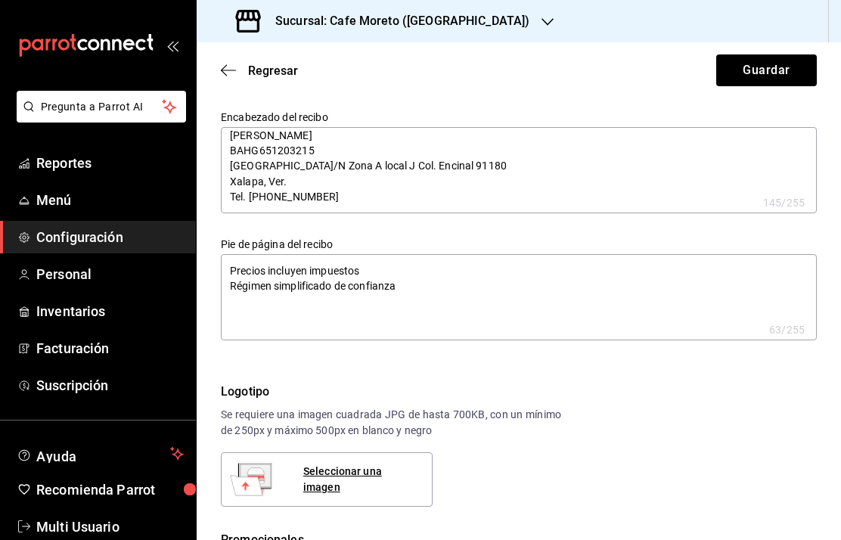
scroll to position [23, 0]
click at [480, 18] on h3 "Sucursal: Cafe Moreto ([GEOGRAPHIC_DATA])" at bounding box center [396, 21] width 266 height 18
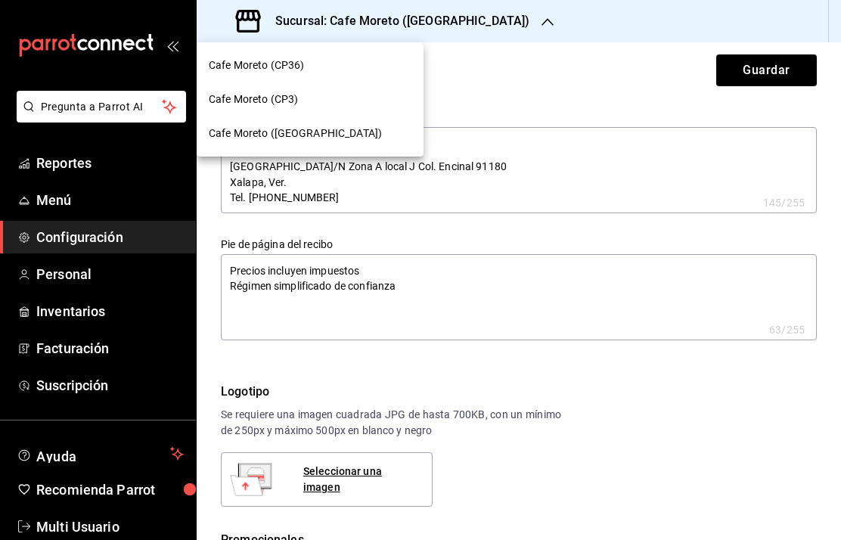
click at [290, 98] on span "Cafe Moreto (CP3)" at bounding box center [253, 100] width 89 height 16
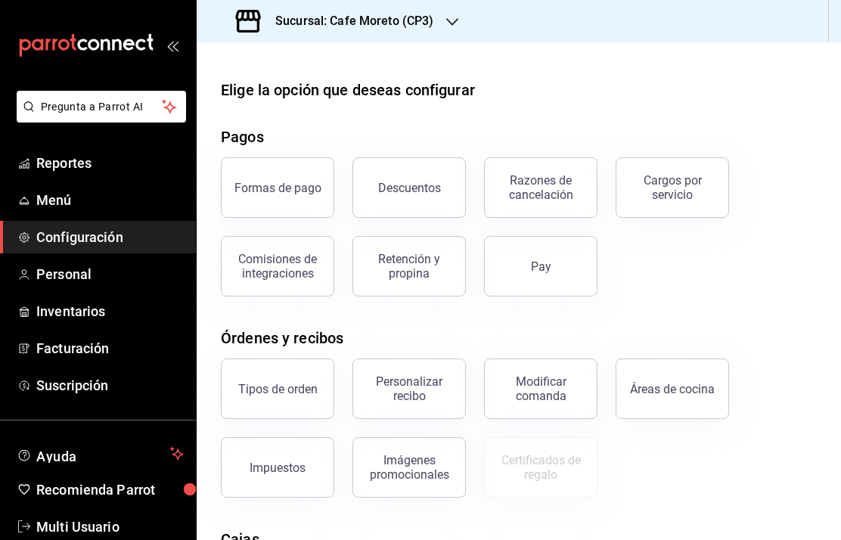
click at [435, 14] on div "Sucursal: Cafe Moreto (CP3)" at bounding box center [337, 21] width 256 height 42
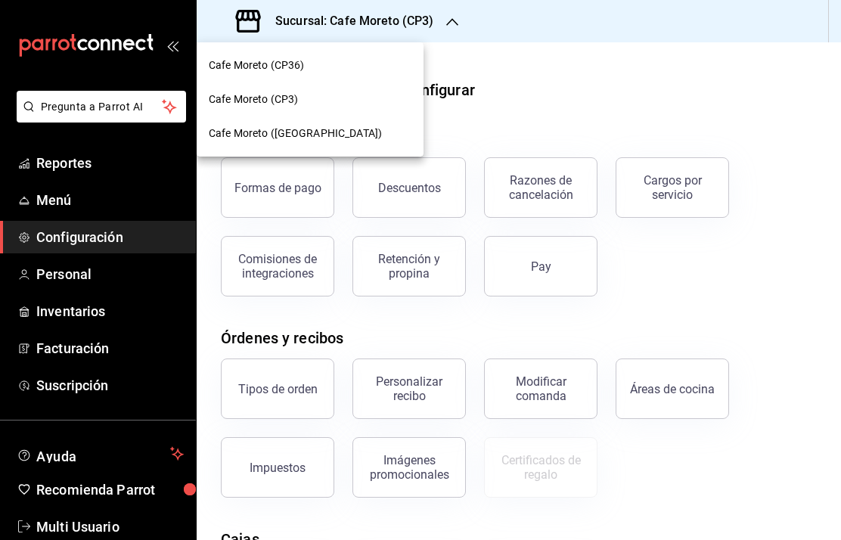
click at [296, 64] on span "Cafe Moreto (CP36)" at bounding box center [256, 65] width 95 height 16
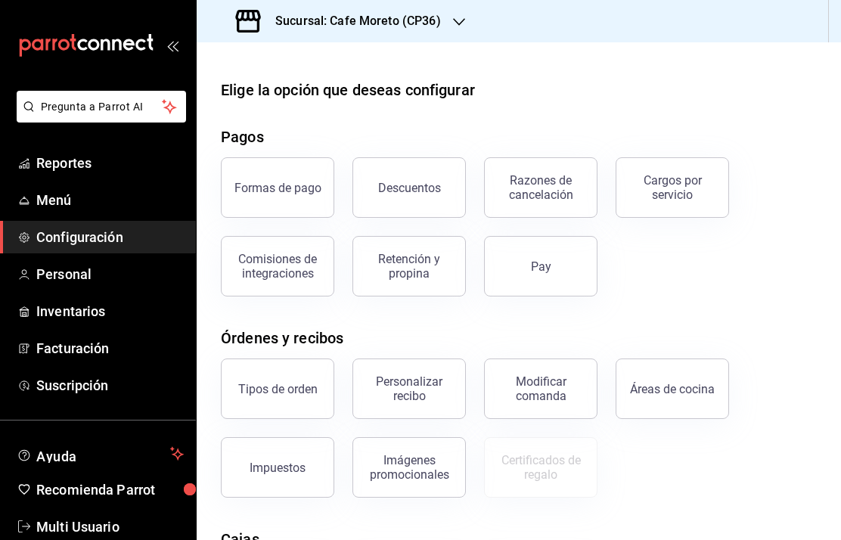
click at [421, 376] on div "Personalizar recibo" at bounding box center [409, 388] width 94 height 29
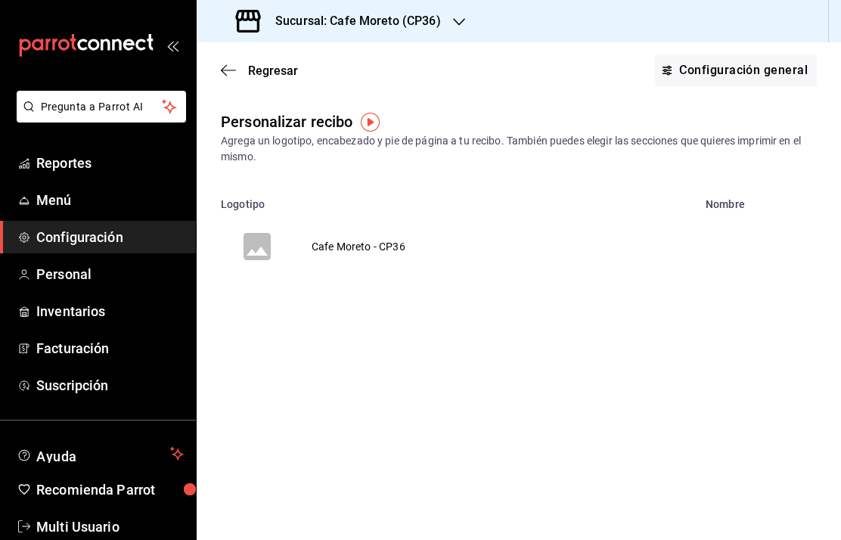
click at [346, 237] on td "Cafe Moreto - CP36" at bounding box center [359, 246] width 130 height 73
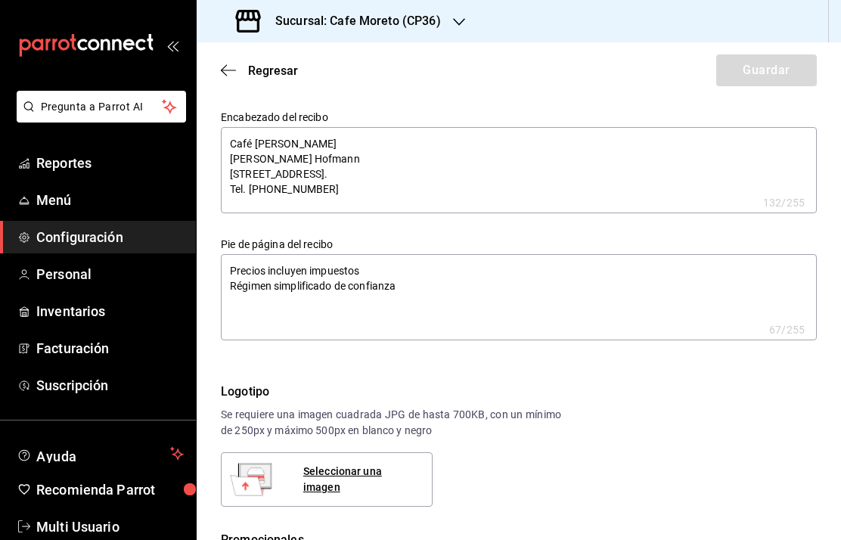
type textarea "x"
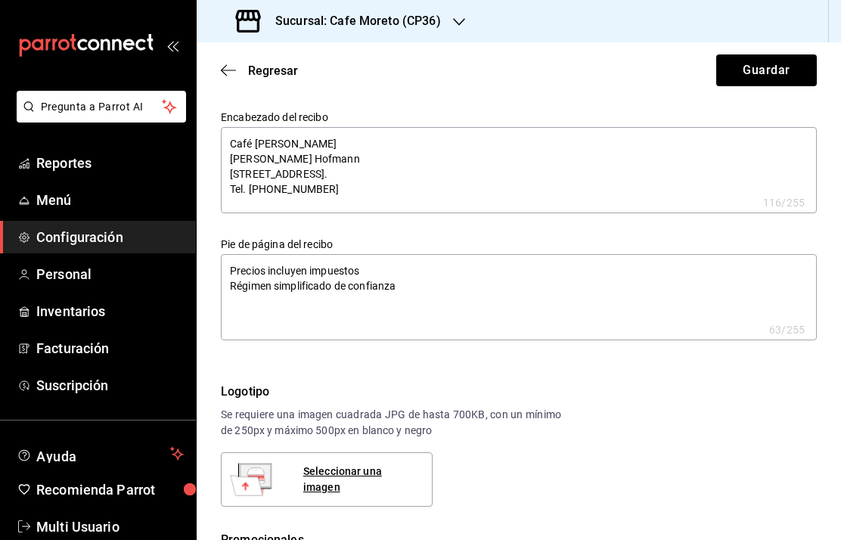
type textarea "x"
click at [374, 151] on textarea "Café [PERSON_NAME] [PERSON_NAME] Hofmann [STREET_ADDRESS]. Tel. [PHONE_NUMBER]" at bounding box center [519, 170] width 596 height 86
type textarea "x"
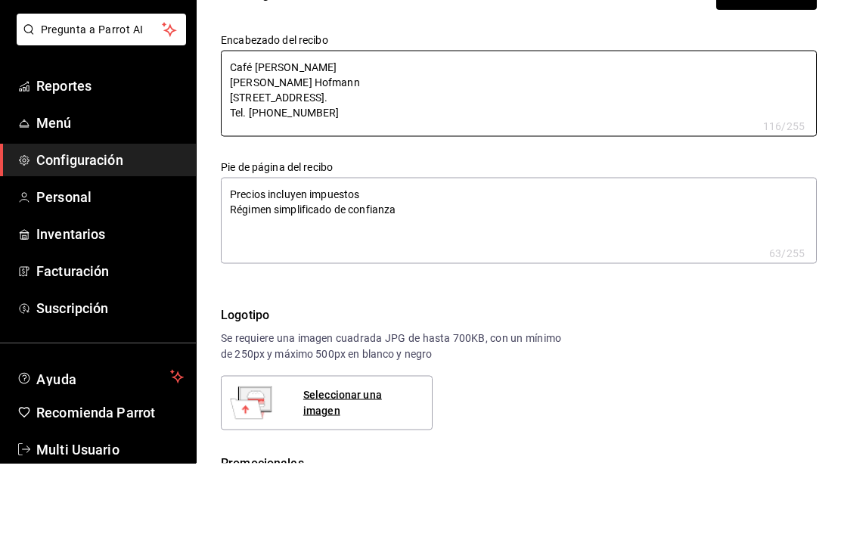
type textarea "Café [PERSON_NAME] [PERSON_NAME] Hofmann [STREET_ADDRESS]. Tel. [PHONE_NUMBER]"
type textarea "x"
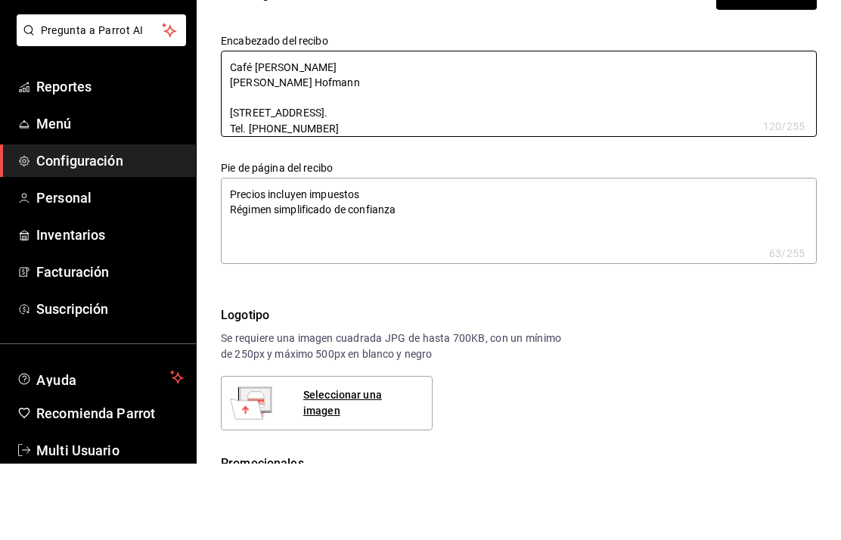
type textarea "Café [PERSON_NAME] [PERSON_NAME] B [PERSON_NAME][STREET_ADDRESS]. Tel. [PHONE_N…"
type textarea "x"
type textarea "Café [PERSON_NAME] [PERSON_NAME] BA [STREET_ADDRESS]. Tel. [PHONE_NUMBER]"
type textarea "x"
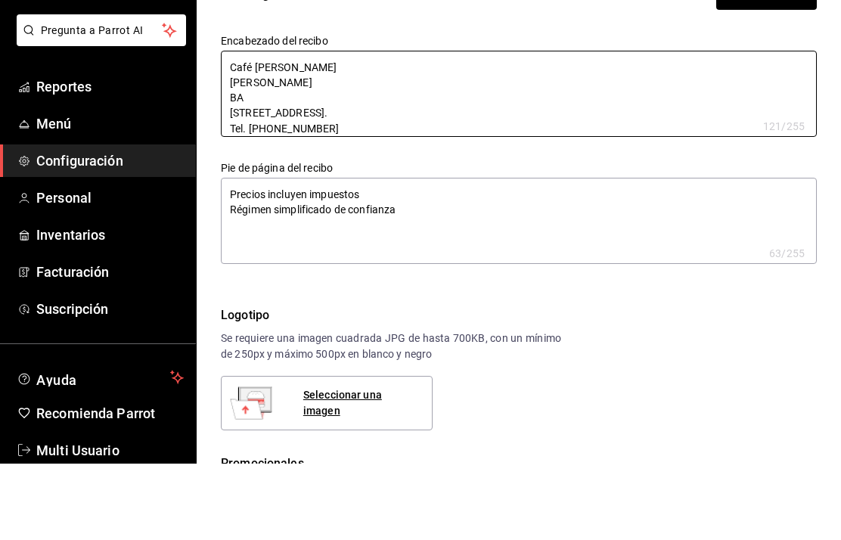
type textarea "x"
type textarea "Café [PERSON_NAME] [PERSON_NAME] BAH [STREET_ADDRESS]. Tel. [PHONE_NUMBER]"
type textarea "x"
type textarea "Café [PERSON_NAME] [PERSON_NAME] BAHG [STREET_ADDRESS]. Tel. [PHONE_NUMBER]"
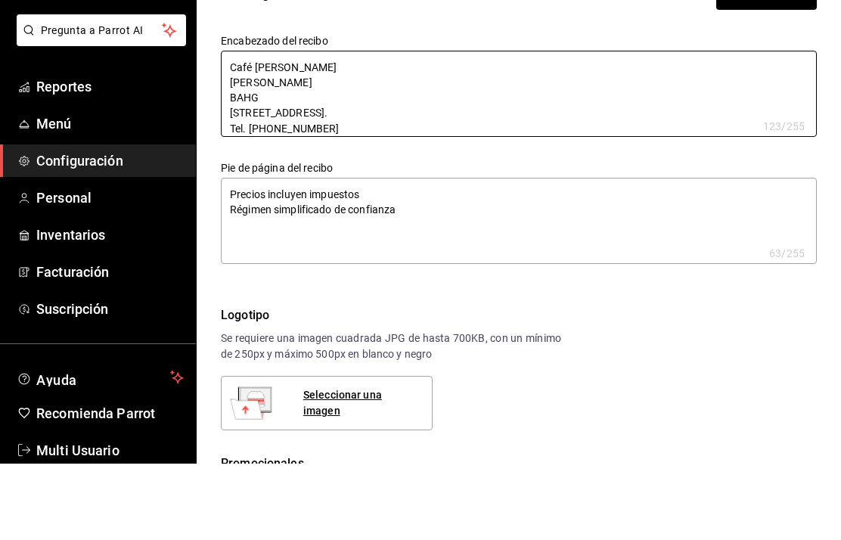
type textarea "x"
type textarea "Café [PERSON_NAME] [PERSON_NAME] BAHG6 [PERSON_NAME][STREET_ADDRESS]. Tel. [PHO…"
type textarea "x"
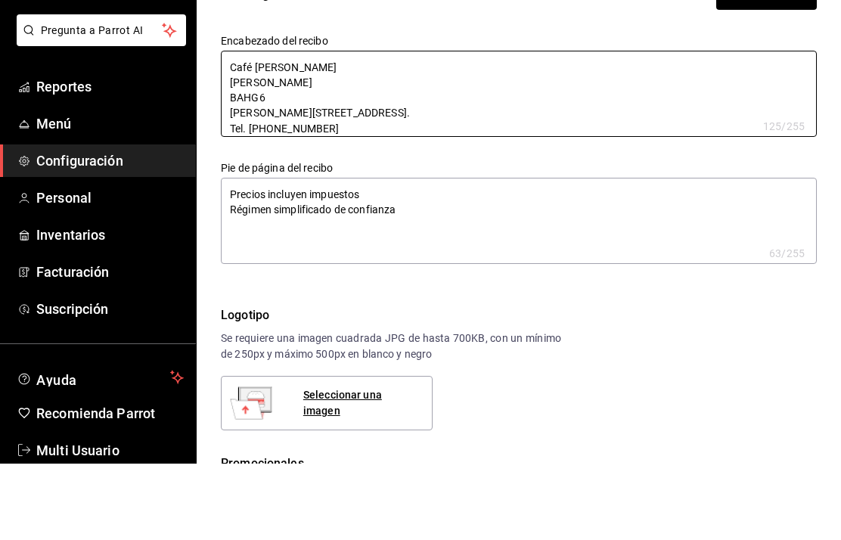
type textarea "Café [PERSON_NAME] [PERSON_NAME] BAHG65 [PERSON_NAME][STREET_ADDRESS]. Tel. [PH…"
type textarea "x"
type textarea "Café [PERSON_NAME] [PERSON_NAME] BAHG651 [PERSON_NAME][STREET_ADDRESS]. Tel. [P…"
type textarea "x"
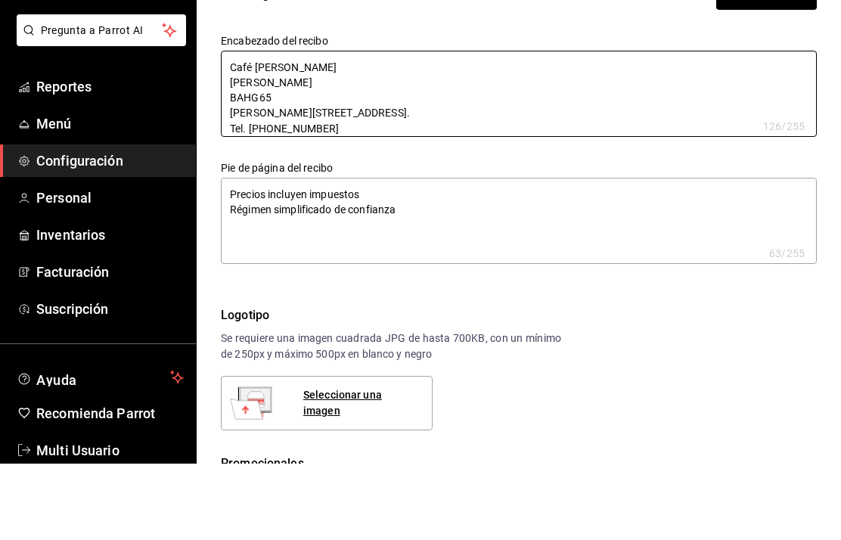
type textarea "x"
type textarea "Café [PERSON_NAME] [PERSON_NAME] BAHG6512 [PERSON_NAME][STREET_ADDRESS]. Tel. […"
type textarea "x"
type textarea "Café [PERSON_NAME] [PERSON_NAME] BAHG65120 [PERSON_NAME][STREET_ADDRESS]. Tel. …"
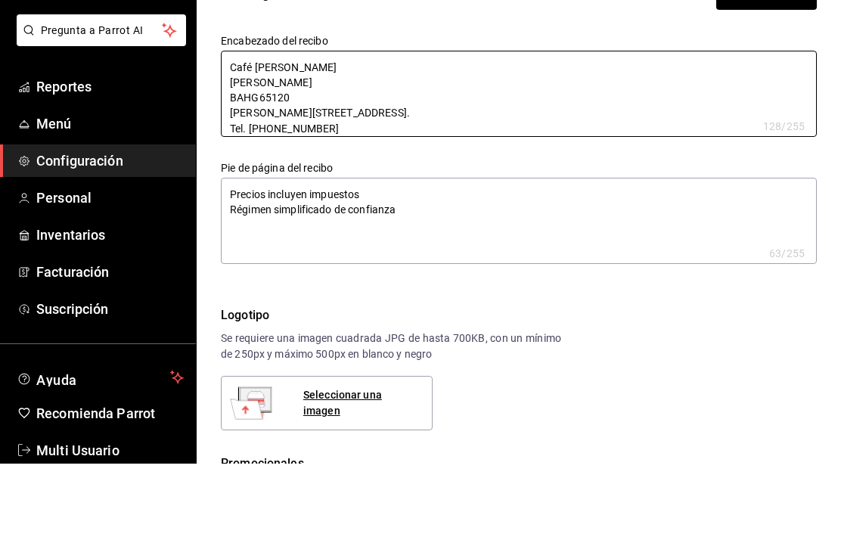
type textarea "x"
type textarea "Café [PERSON_NAME] [PERSON_NAME] BAHG651203 [PERSON_NAME][STREET_ADDRESS]. Tel.…"
type textarea "x"
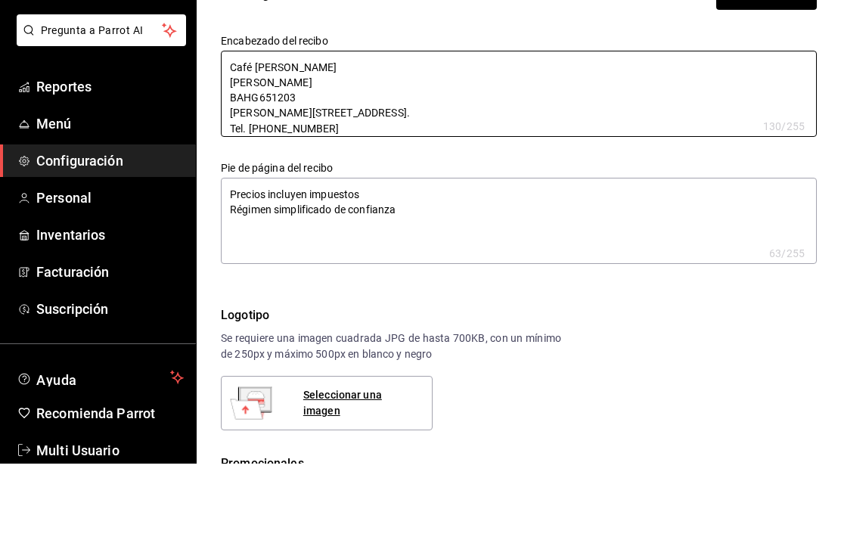
type textarea "Café [PERSON_NAME] [PERSON_NAME] BAHG6512032 [PERSON_NAME][STREET_ADDRESS]. Tel…"
type textarea "x"
type textarea "Café [PERSON_NAME] [PERSON_NAME] BAHG65120321 [PERSON_NAME][STREET_ADDRESS]. Te…"
type textarea "x"
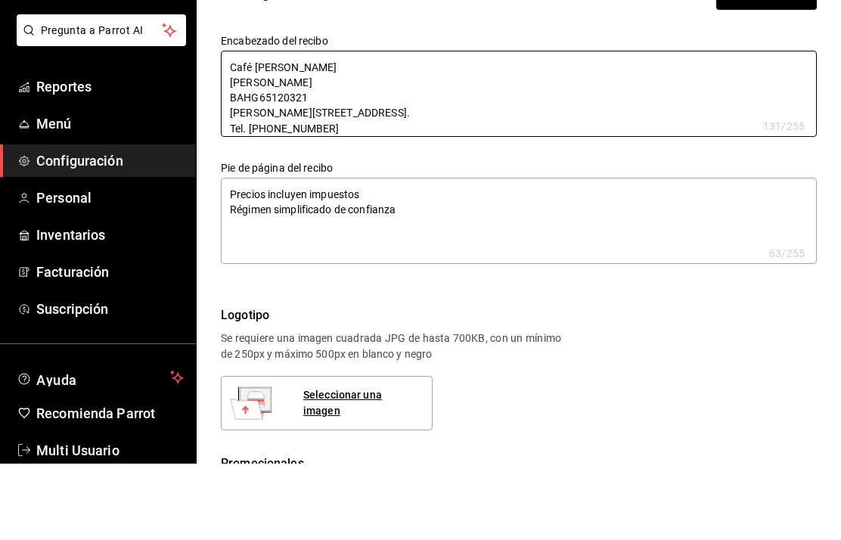
type textarea "x"
type textarea "Café [PERSON_NAME] [PERSON_NAME] BAHG651203215 [PERSON_NAME][STREET_ADDRESS]. T…"
type textarea "x"
type textarea "Café [PERSON_NAME] [PERSON_NAME] BAHG651203215 [PERSON_NAME][STREET_ADDRESS]. T…"
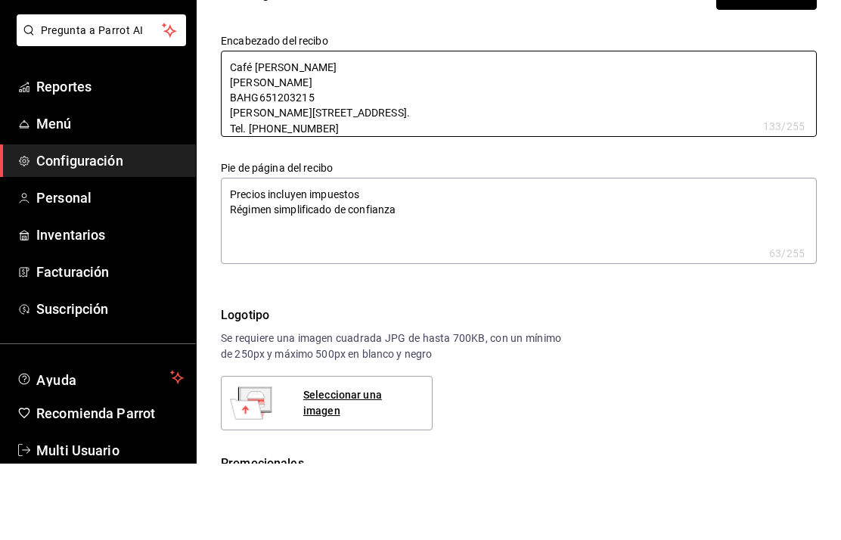
click at [760, 54] on button "Guardar" at bounding box center [766, 70] width 101 height 32
type textarea "x"
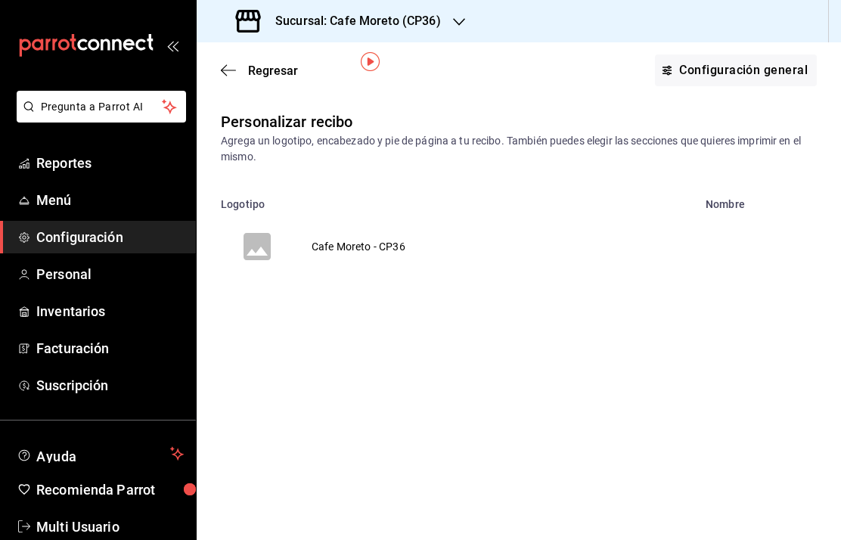
click at [344, 210] on td "Cafe Moreto - CP36" at bounding box center [359, 246] width 130 height 73
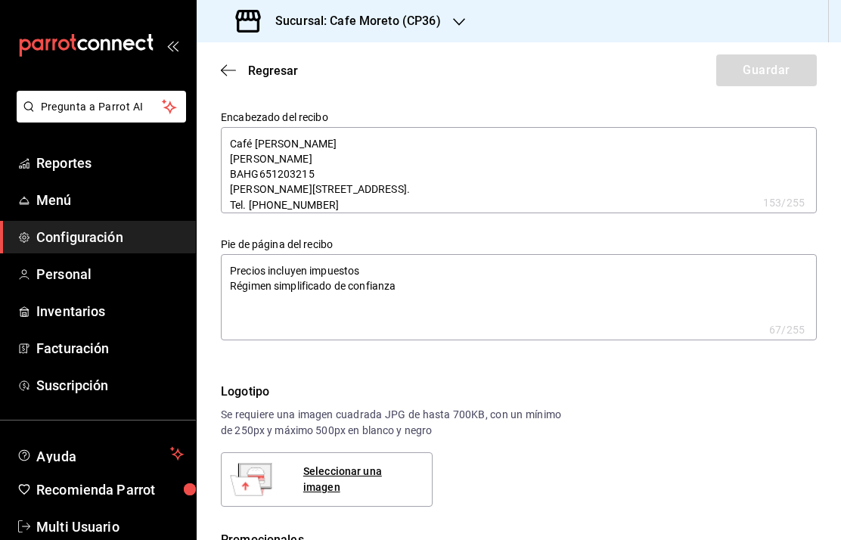
type textarea "x"
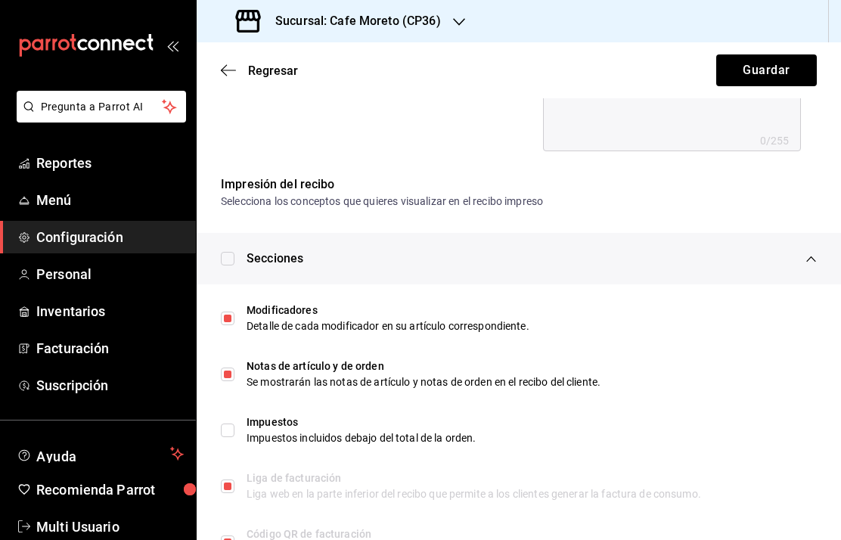
scroll to position [61, 0]
click at [488, 19] on div "Sucursal: Cafe Moreto (CP36)" at bounding box center [519, 21] width 645 height 42
click at [427, 29] on h3 "Sucursal: Cafe Moreto (CP36)" at bounding box center [352, 21] width 178 height 18
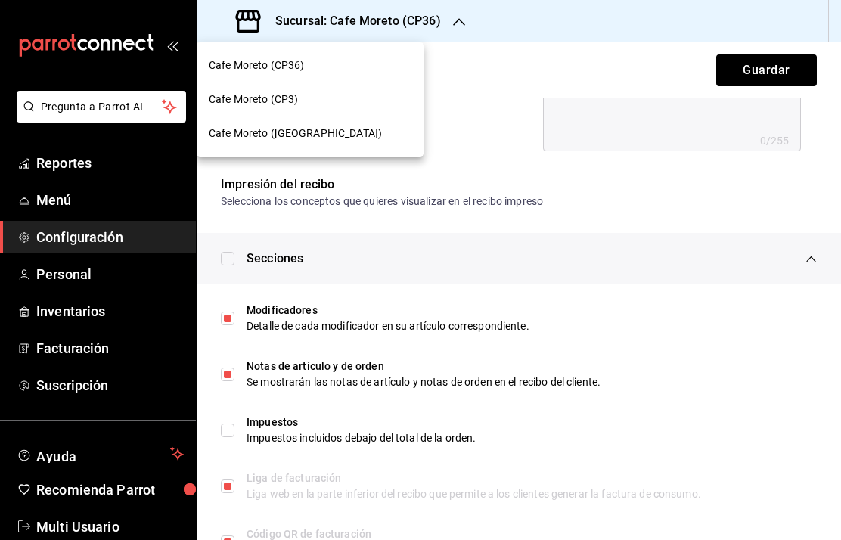
click at [312, 132] on span "Cafe Moreto ([GEOGRAPHIC_DATA])" at bounding box center [295, 134] width 173 height 16
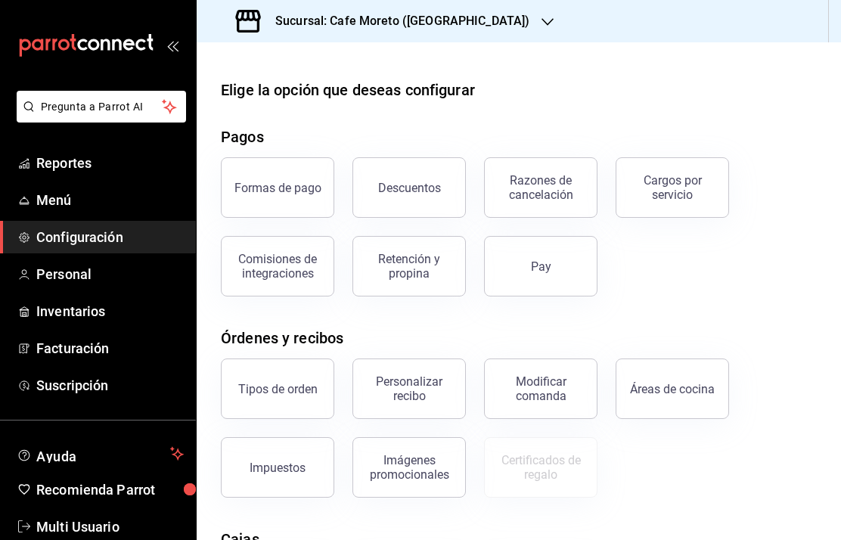
click at [419, 395] on div "Personalizar recibo" at bounding box center [409, 388] width 94 height 29
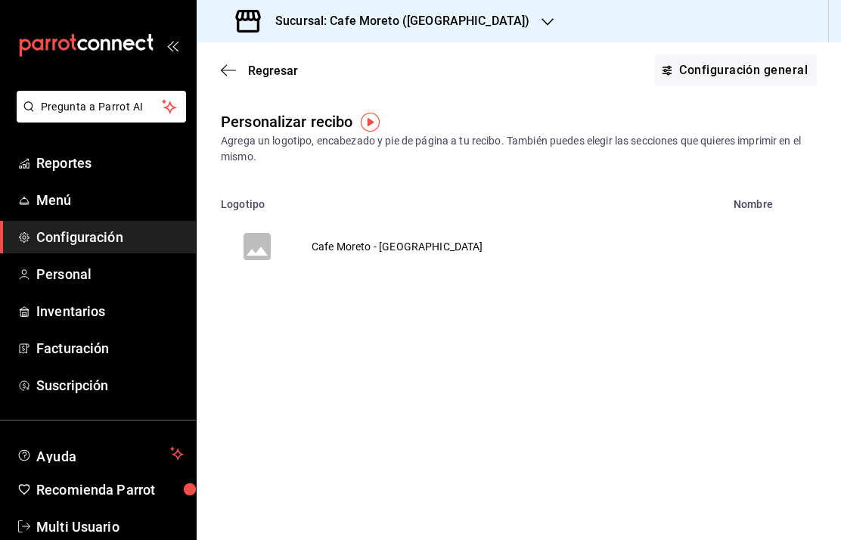
click at [349, 238] on td "Cafe Moreto - [GEOGRAPHIC_DATA]" at bounding box center [398, 246] width 208 height 73
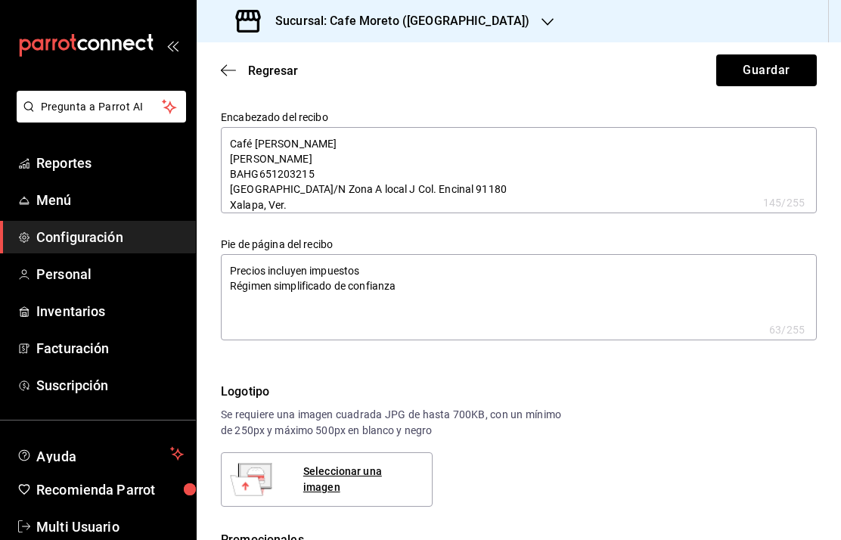
type textarea "x"
click at [268, 69] on span "Regresar" at bounding box center [273, 71] width 50 height 14
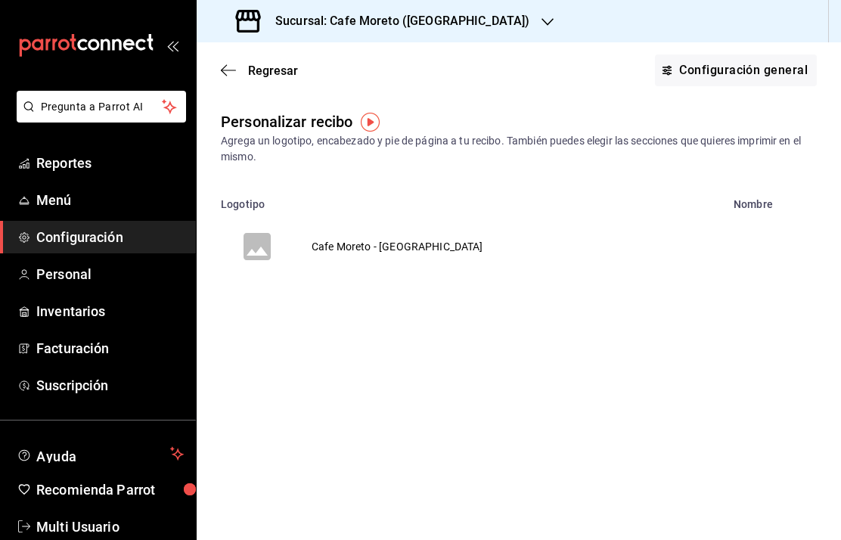
click at [269, 64] on span "Regresar" at bounding box center [273, 71] width 50 height 14
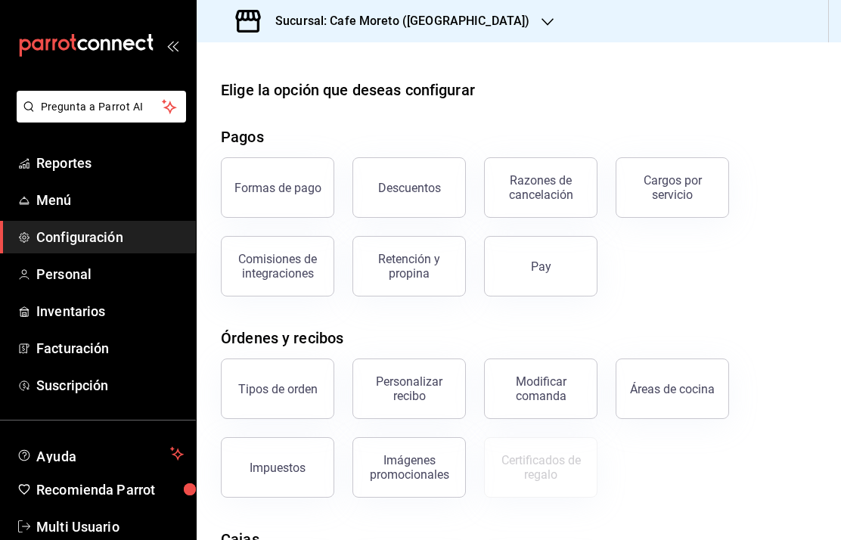
click at [551, 390] on div "Modificar comanda" at bounding box center [541, 388] width 94 height 29
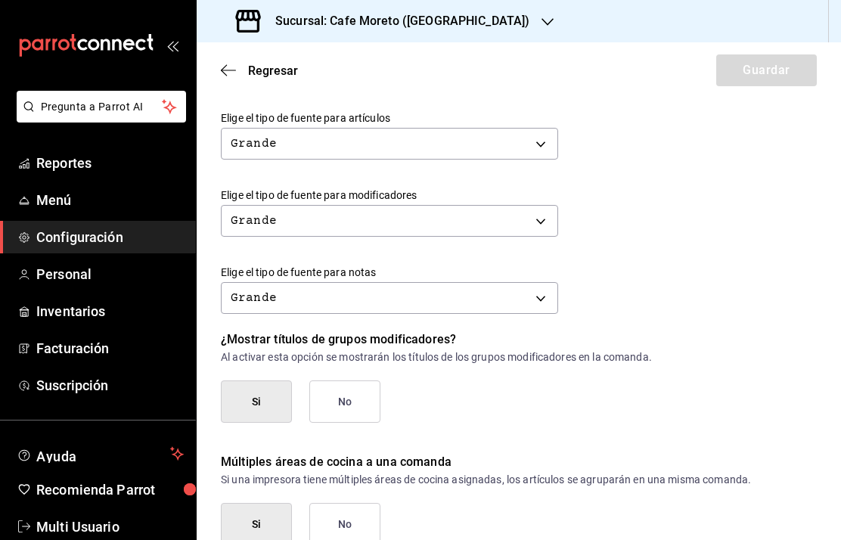
scroll to position [608, 0]
click at [275, 75] on span "Regresar" at bounding box center [273, 71] width 50 height 14
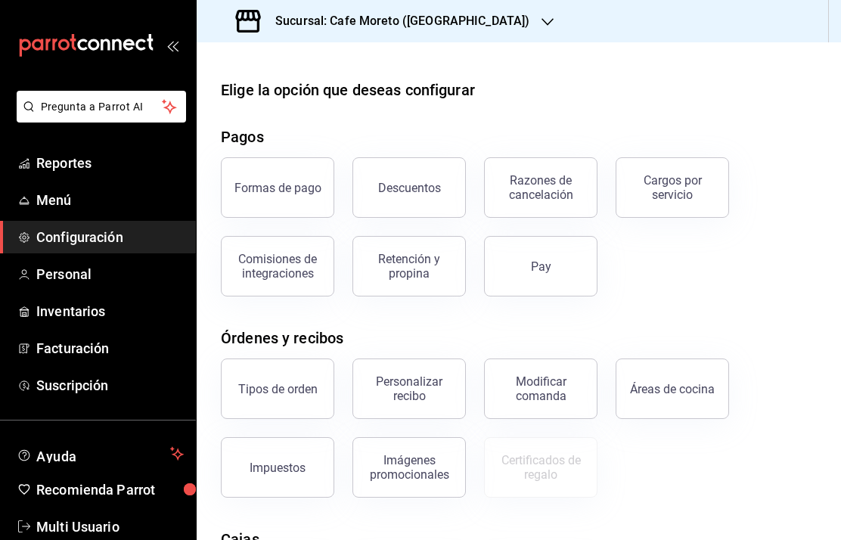
click at [677, 395] on div "Áreas de cocina" at bounding box center [672, 389] width 85 height 14
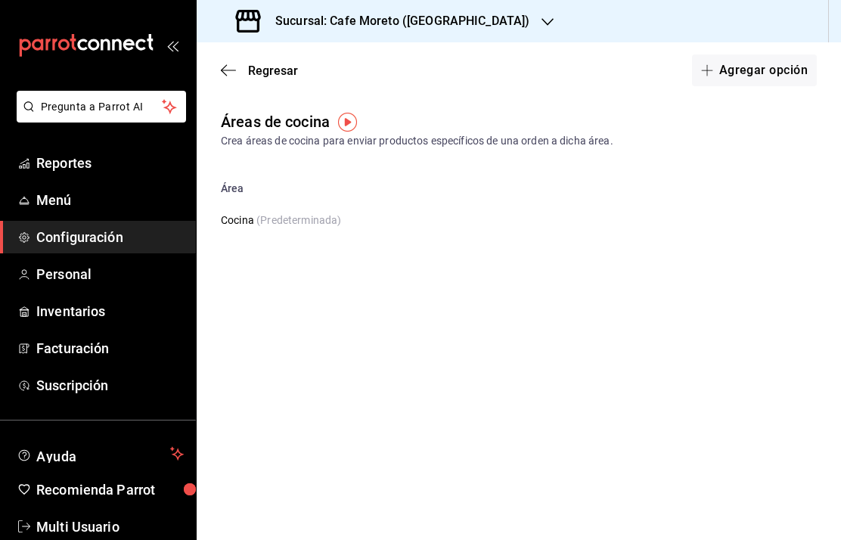
click at [279, 75] on span "Regresar" at bounding box center [273, 71] width 50 height 14
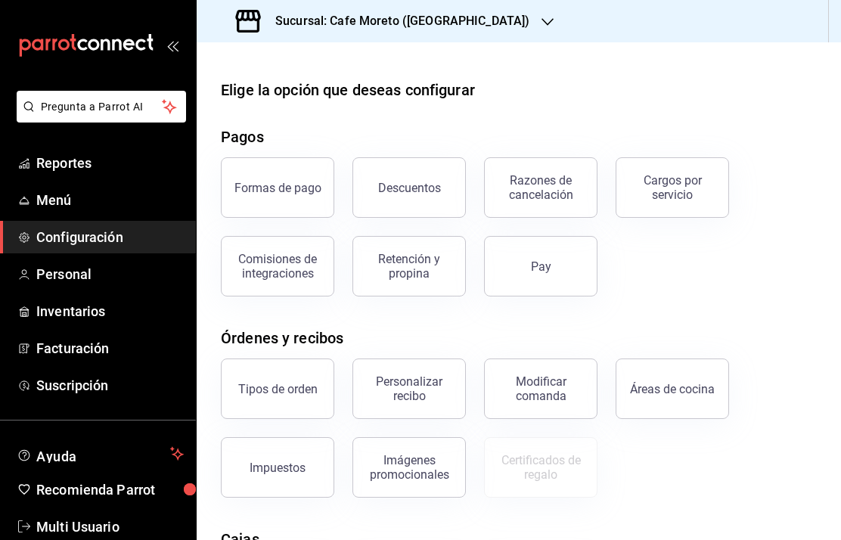
click at [292, 479] on button "Impuestos" at bounding box center [277, 467] width 113 height 61
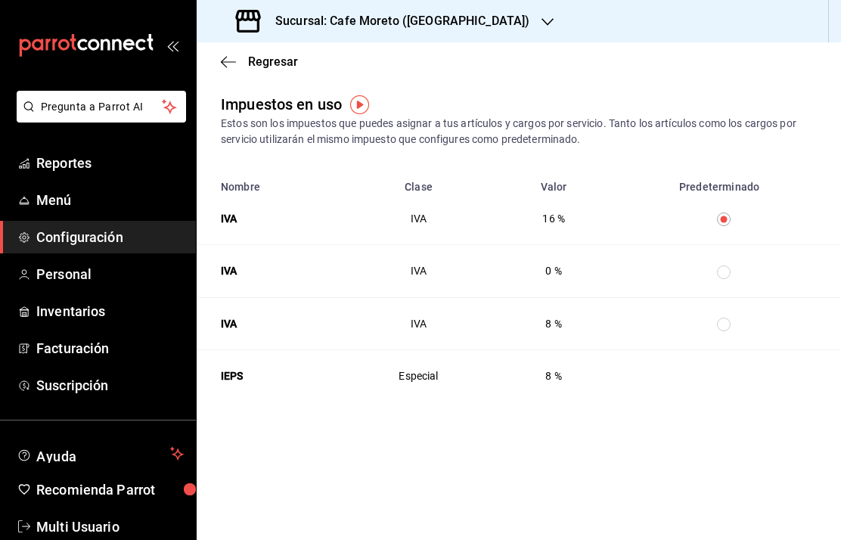
click at [261, 67] on span "Regresar" at bounding box center [273, 61] width 50 height 14
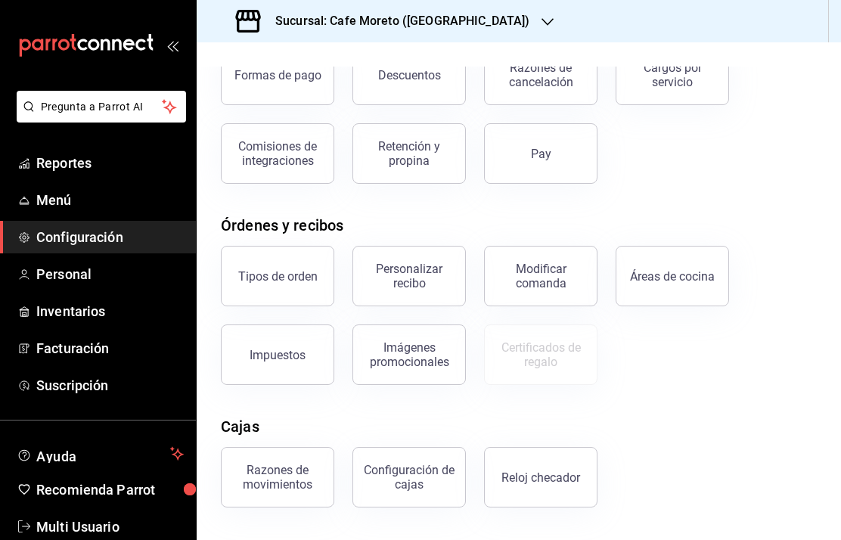
scroll to position [116, 0]
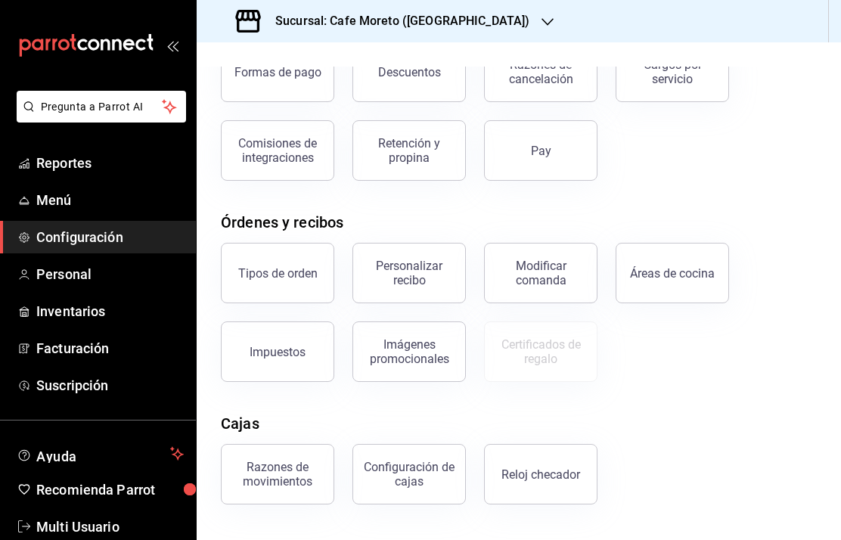
click at [430, 362] on div "Imágenes promocionales" at bounding box center [409, 351] width 94 height 29
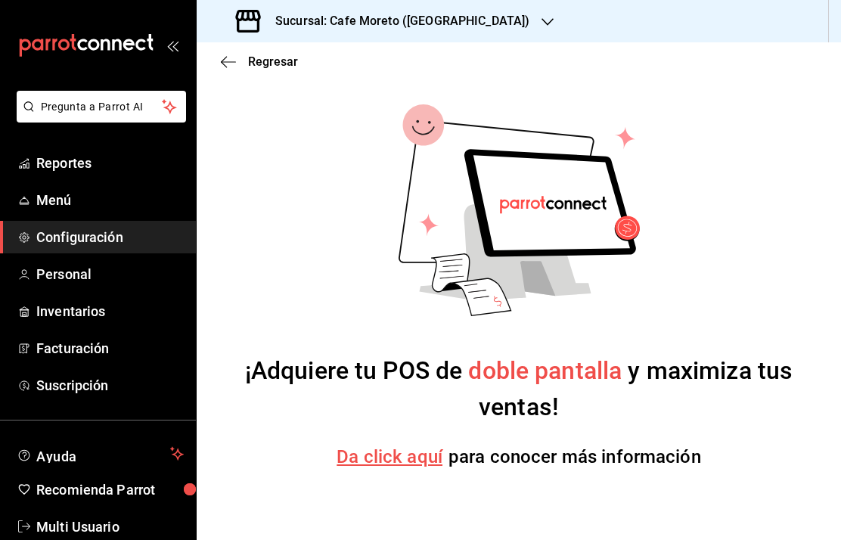
click at [264, 57] on span "Regresar" at bounding box center [273, 61] width 50 height 14
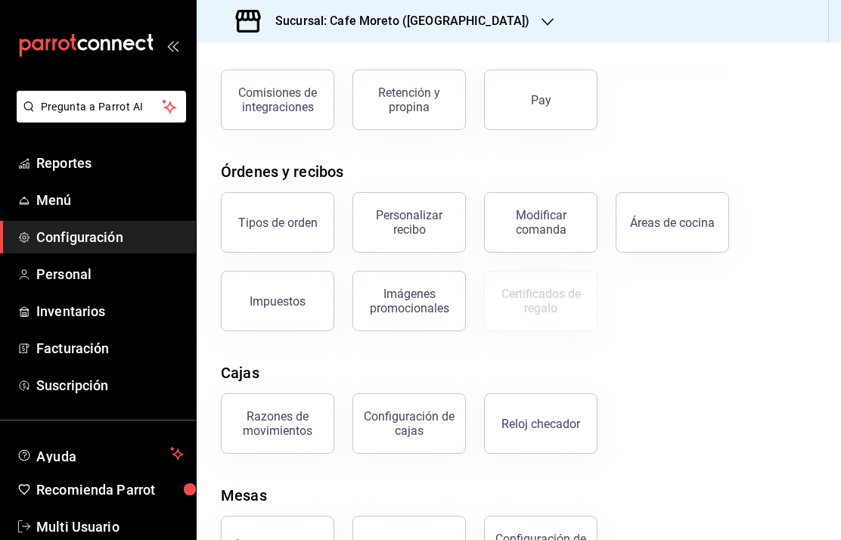
scroll to position [61, 0]
click at [294, 409] on div "Razones de movimientos" at bounding box center [278, 423] width 94 height 29
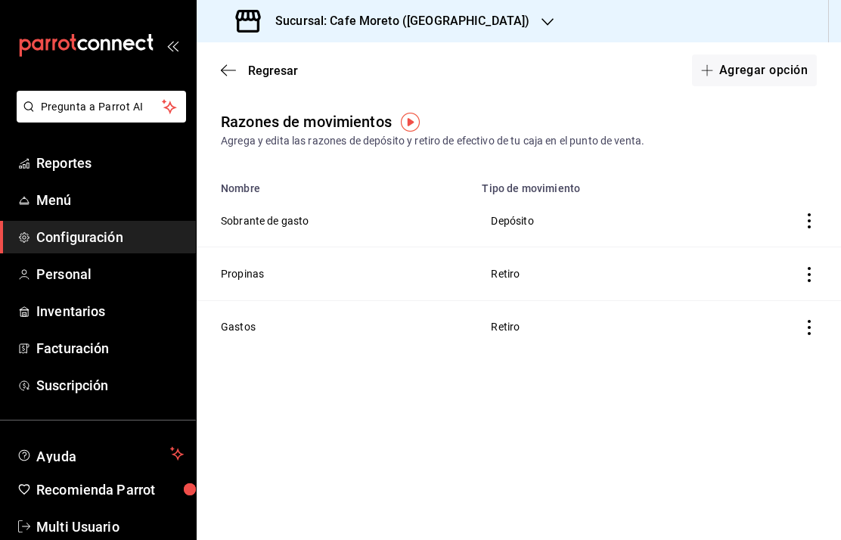
click at [266, 64] on span "Regresar" at bounding box center [273, 71] width 50 height 14
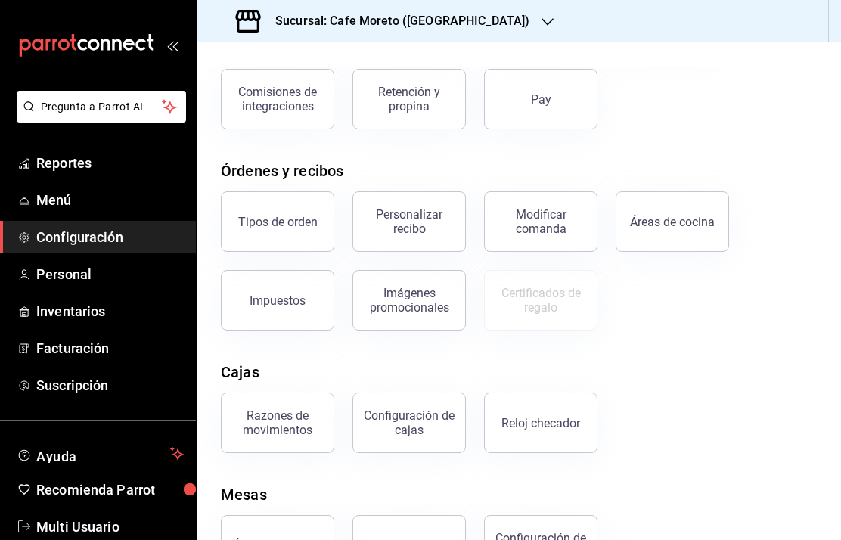
scroll to position [166, 0]
click at [430, 427] on div "Configuración de cajas" at bounding box center [409, 423] width 94 height 29
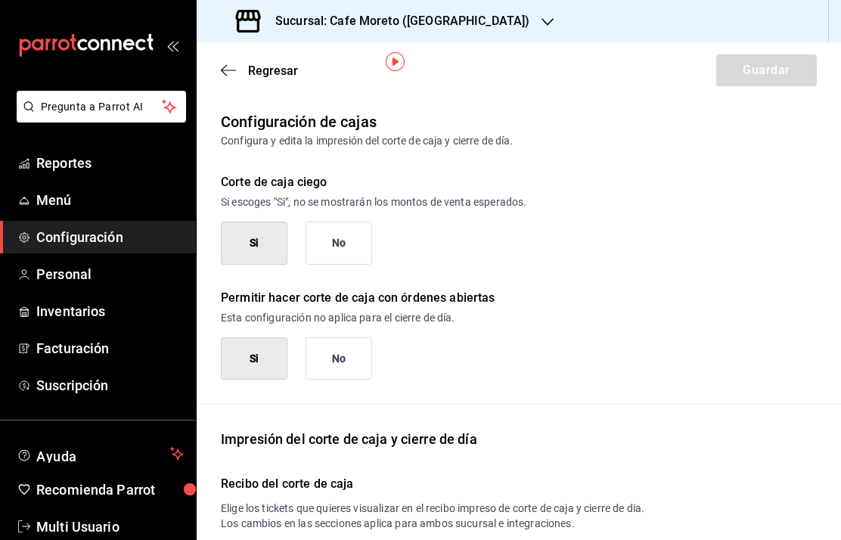
click at [468, 22] on h3 "Sucursal: Cafe Moreto ([GEOGRAPHIC_DATA])" at bounding box center [396, 21] width 266 height 18
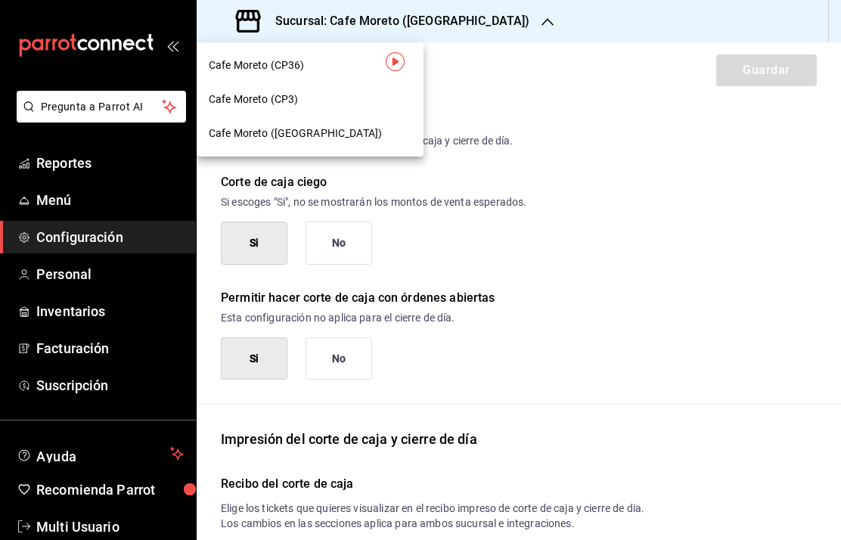
click at [292, 61] on span "Cafe Moreto (CP36)" at bounding box center [256, 65] width 95 height 16
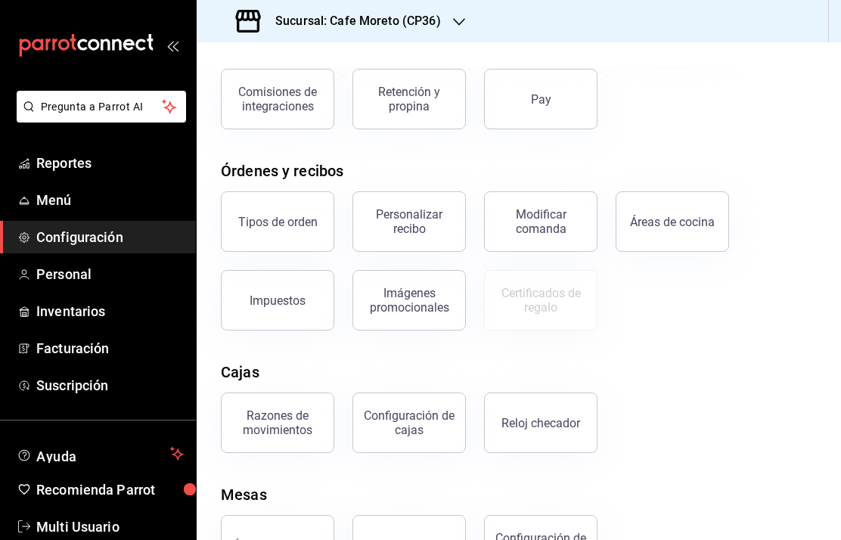
scroll to position [166, 0]
click at [421, 426] on div "Configuración de cajas" at bounding box center [409, 423] width 94 height 29
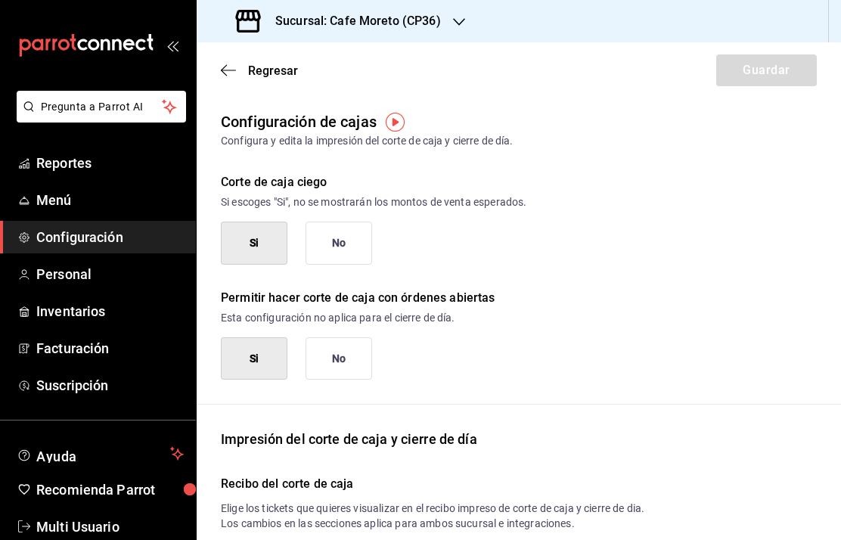
click at [247, 76] on span "Regresar" at bounding box center [259, 71] width 77 height 14
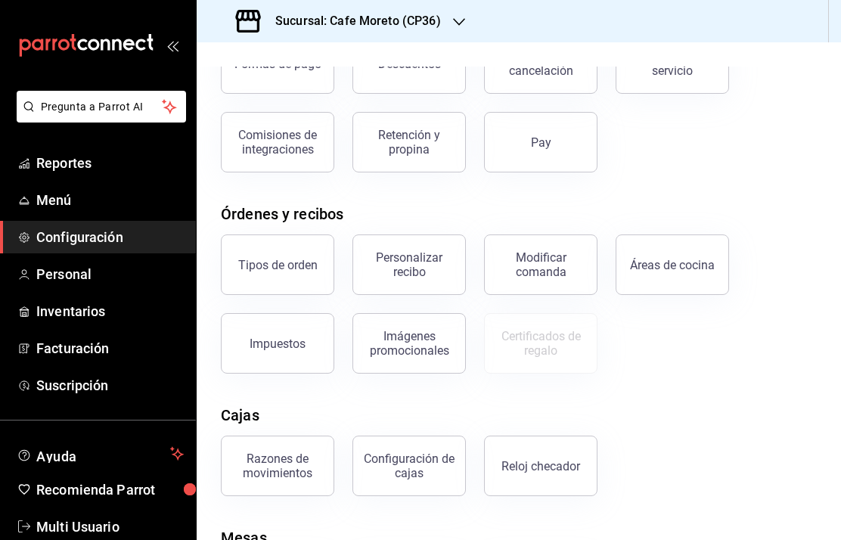
scroll to position [125, 0]
click at [547, 471] on div "Reloj checador" at bounding box center [541, 465] width 79 height 14
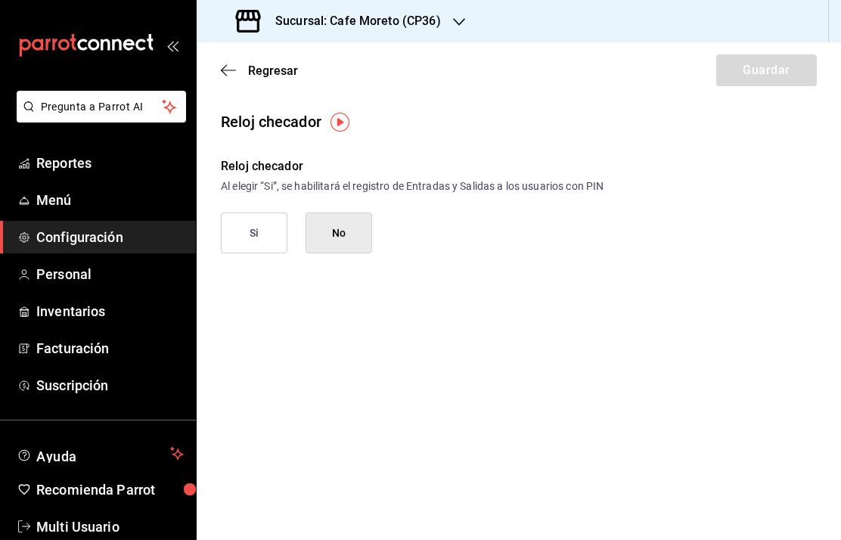
click at [422, 14] on h3 "Sucursal: Cafe Moreto (CP36)" at bounding box center [352, 21] width 178 height 18
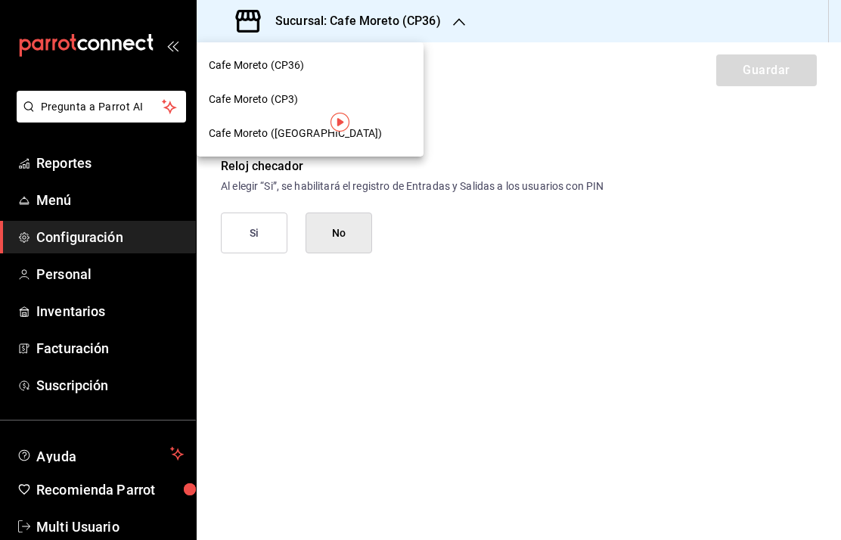
click at [290, 135] on span "Cafe Moreto ([GEOGRAPHIC_DATA])" at bounding box center [295, 134] width 173 height 16
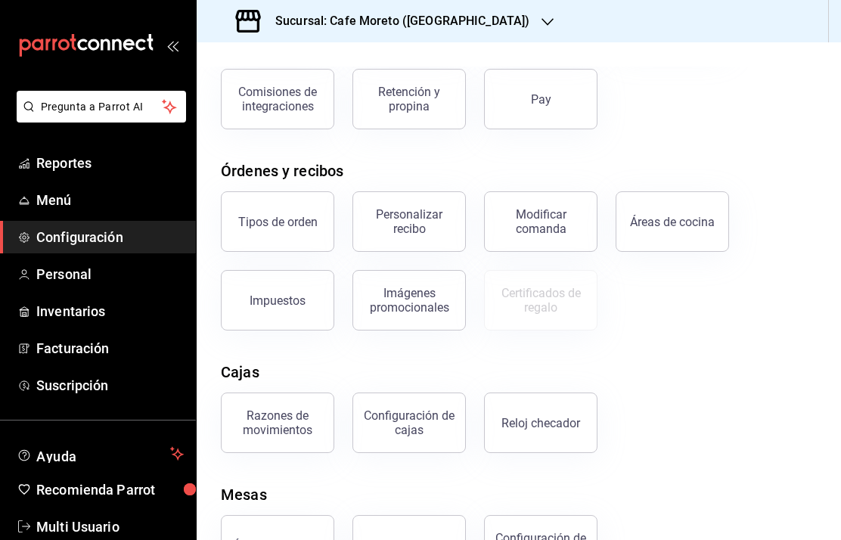
scroll to position [166, 0]
click at [554, 427] on div "Reloj checador" at bounding box center [541, 424] width 79 height 14
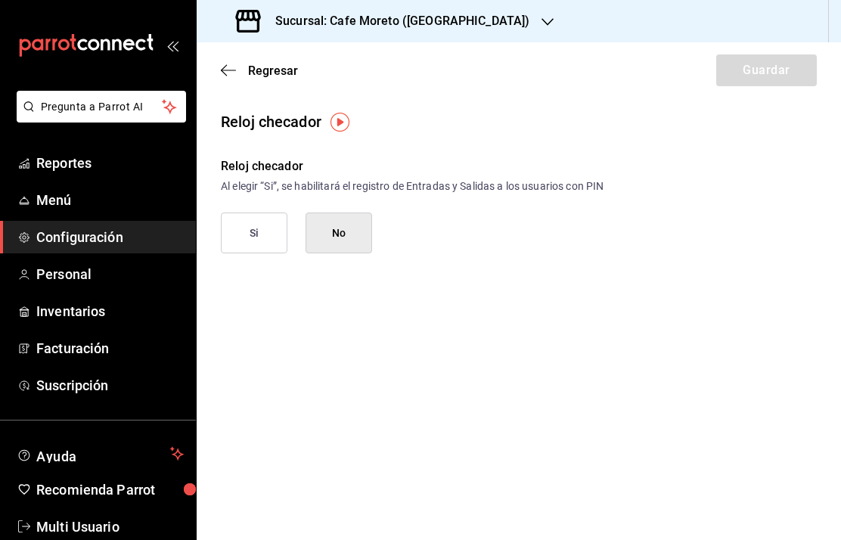
click at [263, 73] on span "Regresar" at bounding box center [273, 71] width 50 height 14
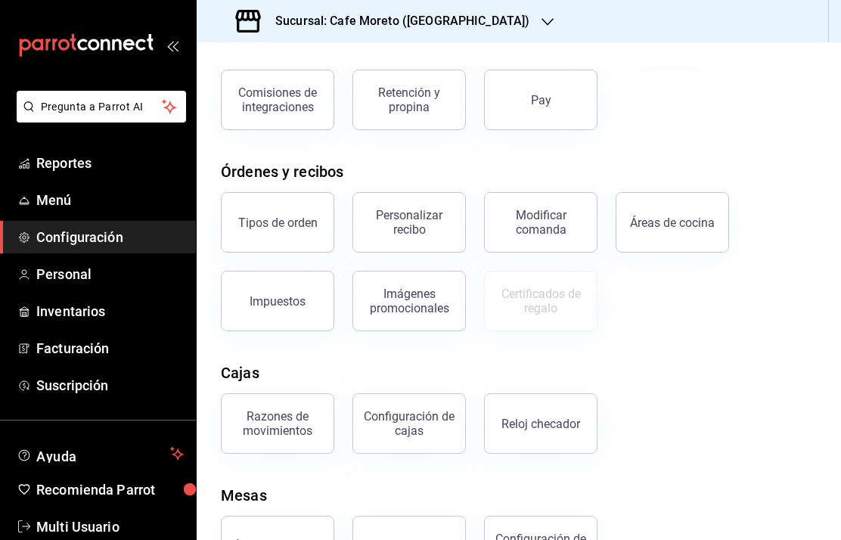
scroll to position [61, 0]
click at [272, 539] on div "Áreas de servicio" at bounding box center [278, 546] width 90 height 14
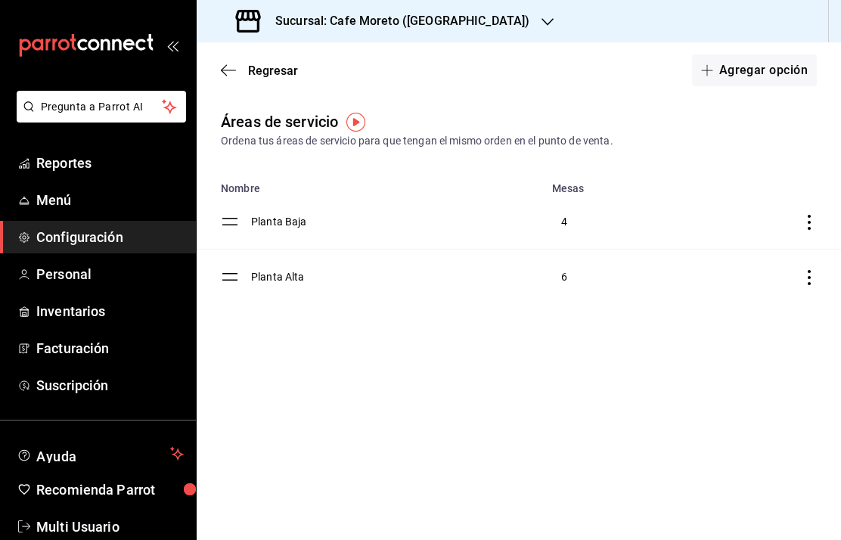
click at [272, 71] on span "Regresar" at bounding box center [273, 71] width 50 height 14
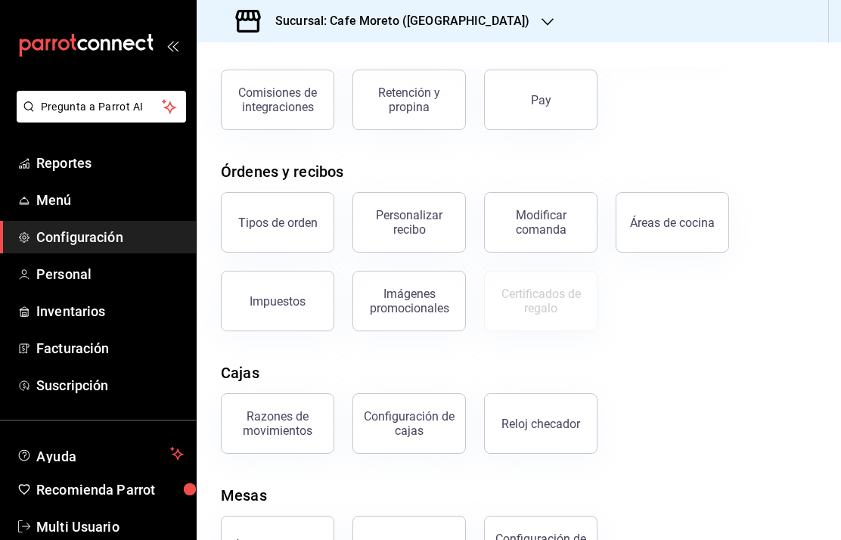
scroll to position [44, 0]
click at [421, 539] on div "Mesas" at bounding box center [410, 546] width 36 height 14
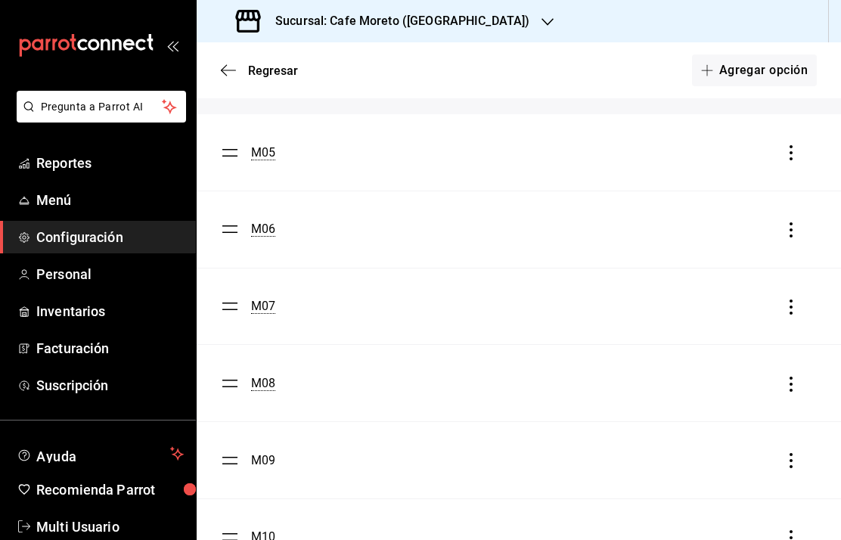
scroll to position [478, 0]
click at [261, 71] on span "Regresar" at bounding box center [273, 71] width 50 height 14
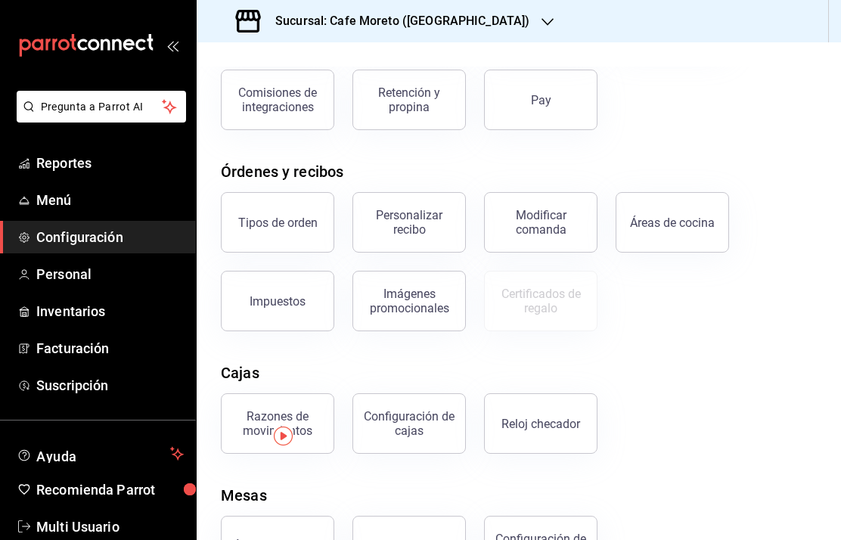
scroll to position [61, 0]
click at [548, 532] on div "Configuración de mesa" at bounding box center [541, 546] width 94 height 29
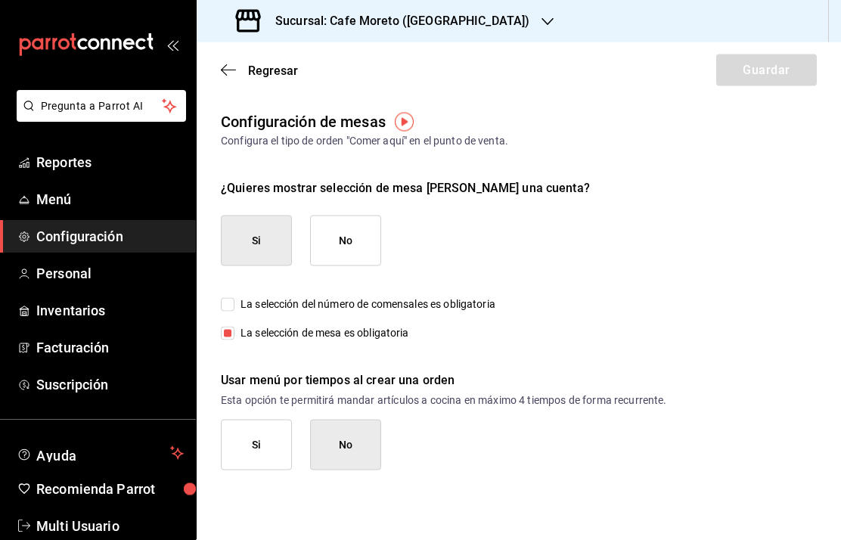
scroll to position [1, 0]
click at [243, 59] on div "Regresar Guardar" at bounding box center [519, 70] width 645 height 56
click at [238, 64] on span "Regresar" at bounding box center [259, 71] width 77 height 14
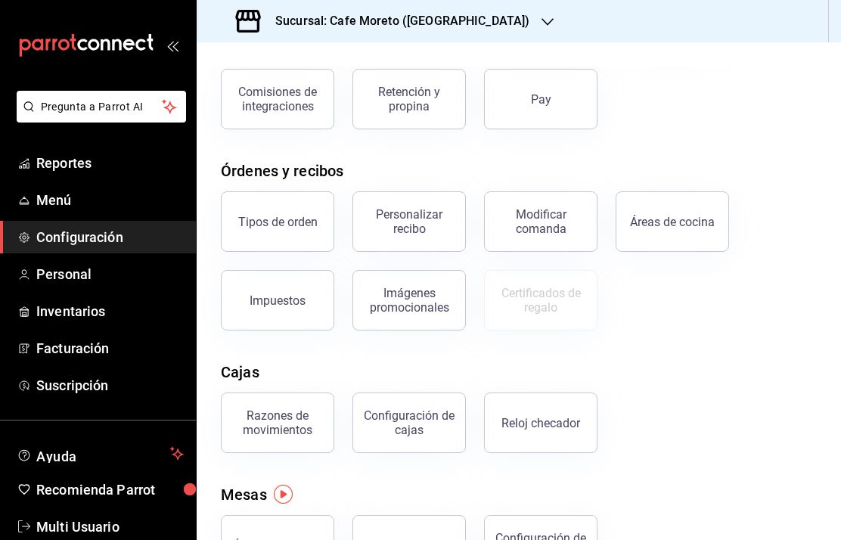
scroll to position [166, 0]
click at [413, 436] on button "Configuración de cajas" at bounding box center [409, 423] width 113 height 61
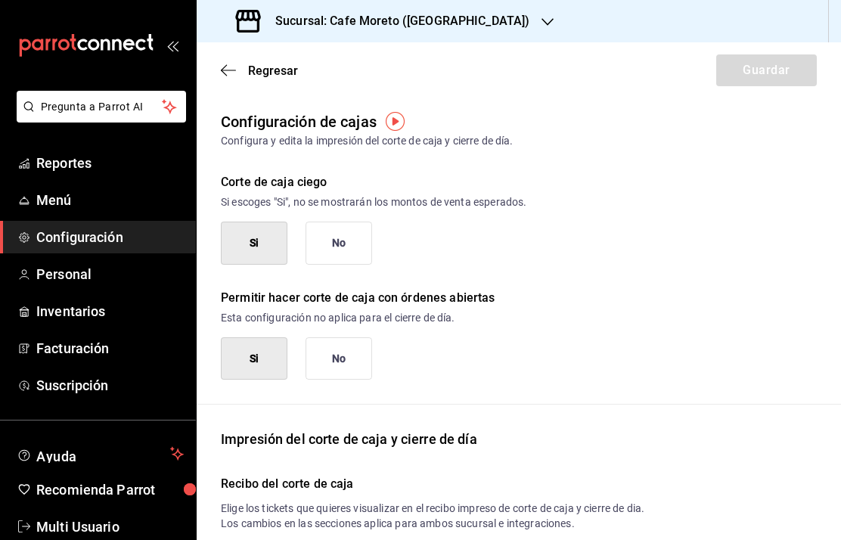
click at [338, 242] on button "No" at bounding box center [339, 243] width 67 height 43
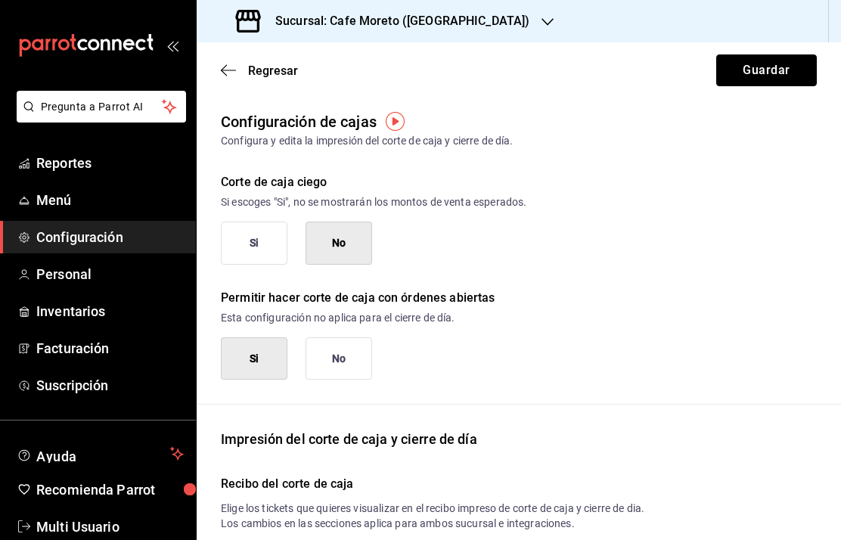
click at [766, 71] on button "Guardar" at bounding box center [766, 70] width 101 height 32
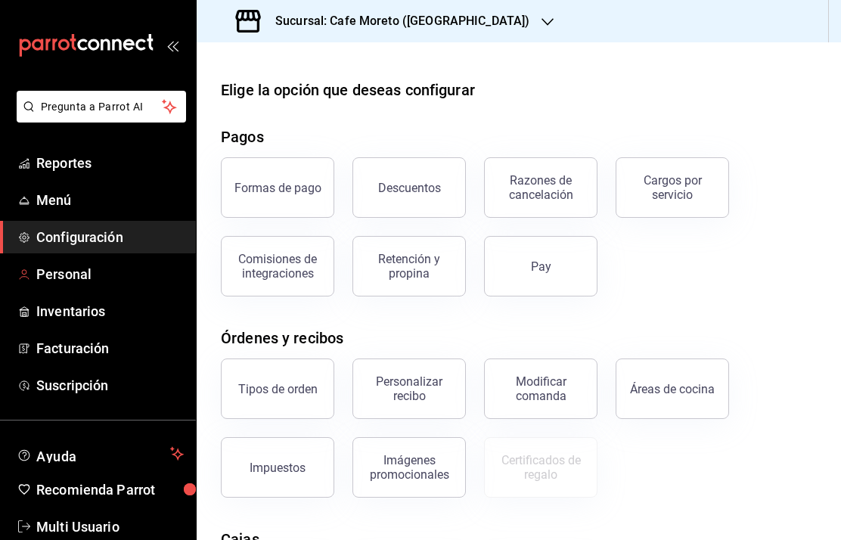
click at [79, 281] on span "Personal" at bounding box center [110, 274] width 148 height 20
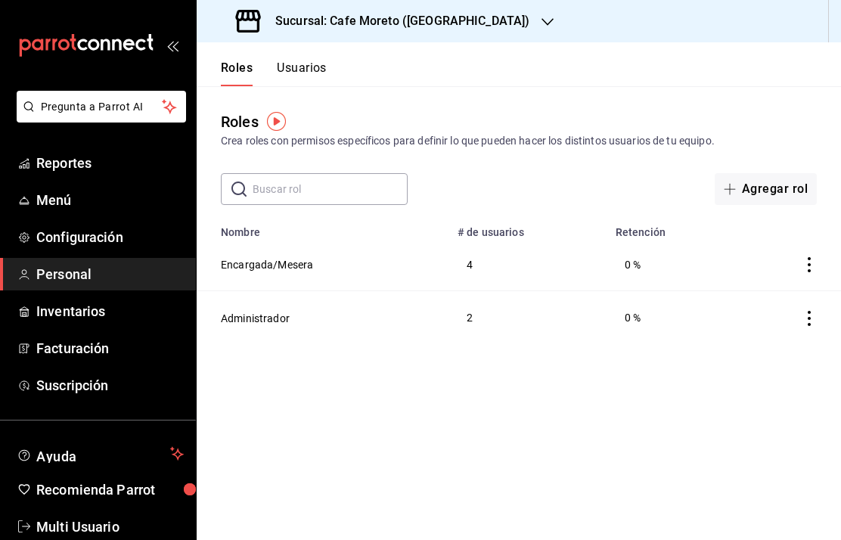
click at [306, 68] on button "Usuarios" at bounding box center [302, 74] width 50 height 26
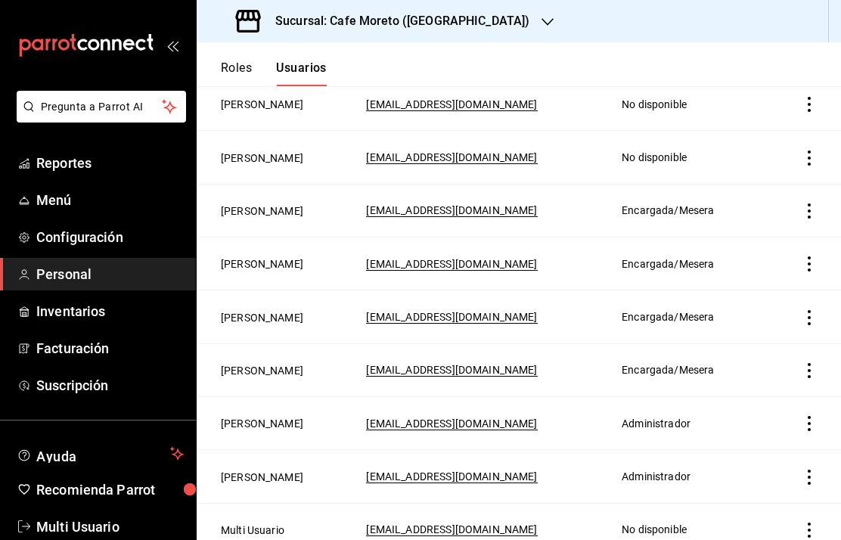
scroll to position [371, 0]
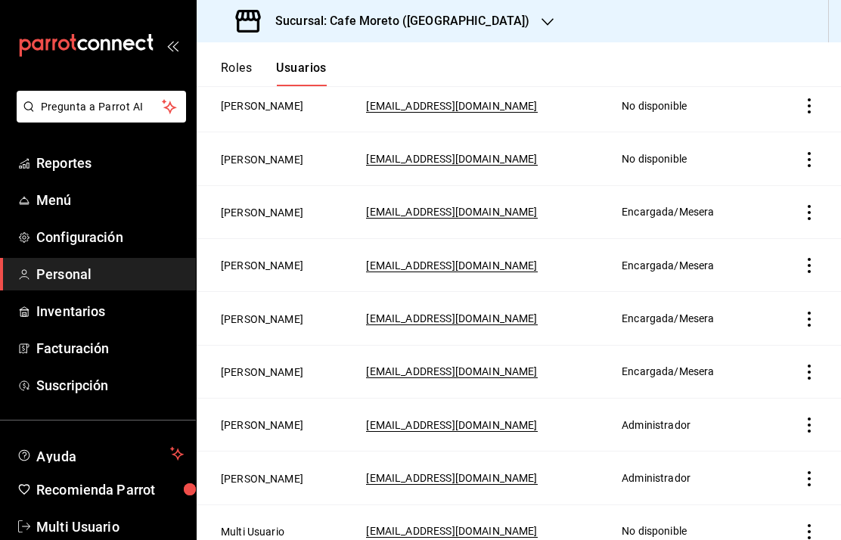
click at [250, 418] on button "[PERSON_NAME]" at bounding box center [262, 425] width 82 height 15
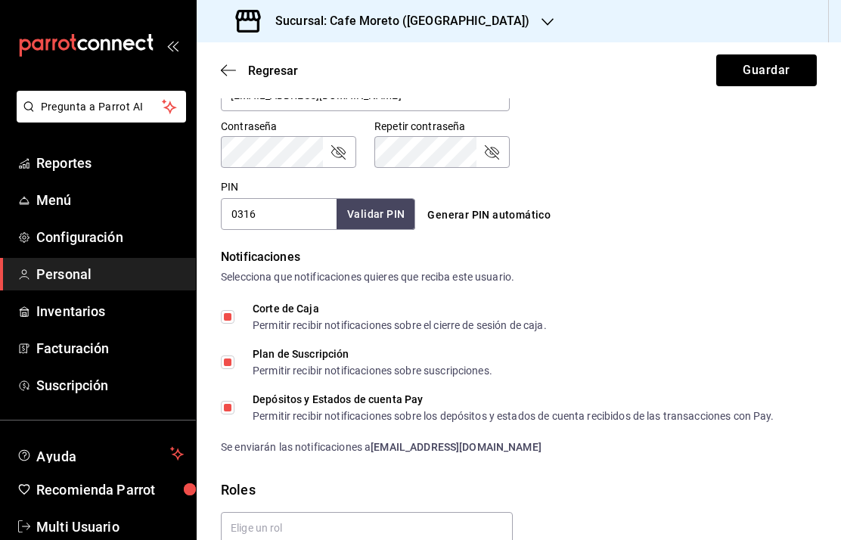
scroll to position [621, 0]
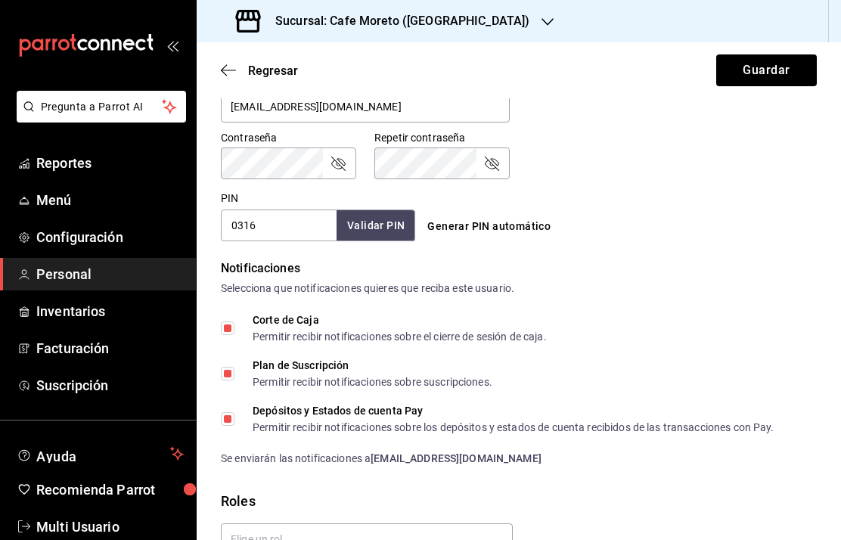
click at [447, 15] on h3 "Sucursal: Cafe Moreto ([GEOGRAPHIC_DATA])" at bounding box center [396, 21] width 266 height 18
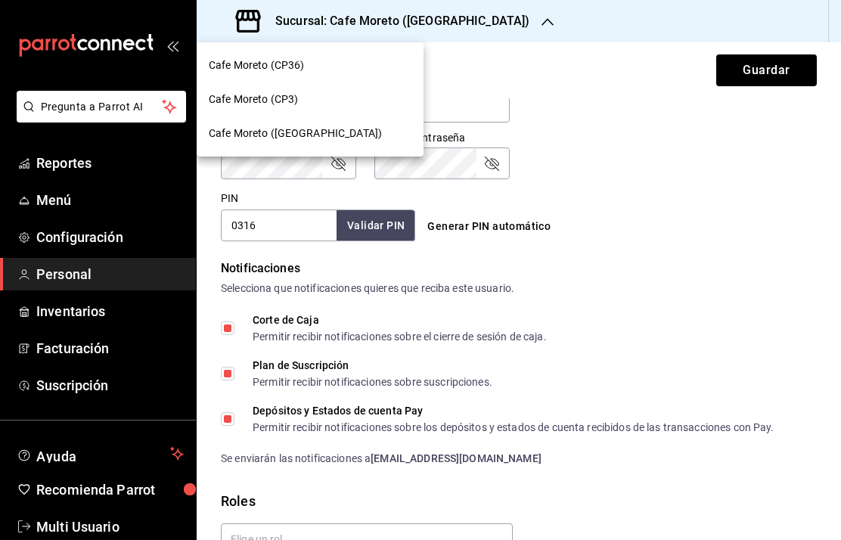
click at [272, 63] on span "Cafe Moreto (CP36)" at bounding box center [256, 65] width 95 height 16
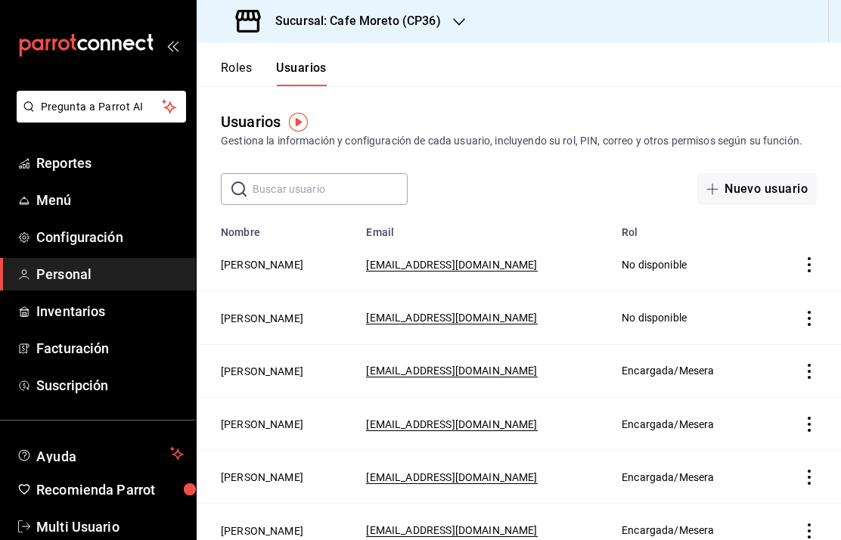
click at [124, 278] on span "Personal" at bounding box center [110, 274] width 148 height 20
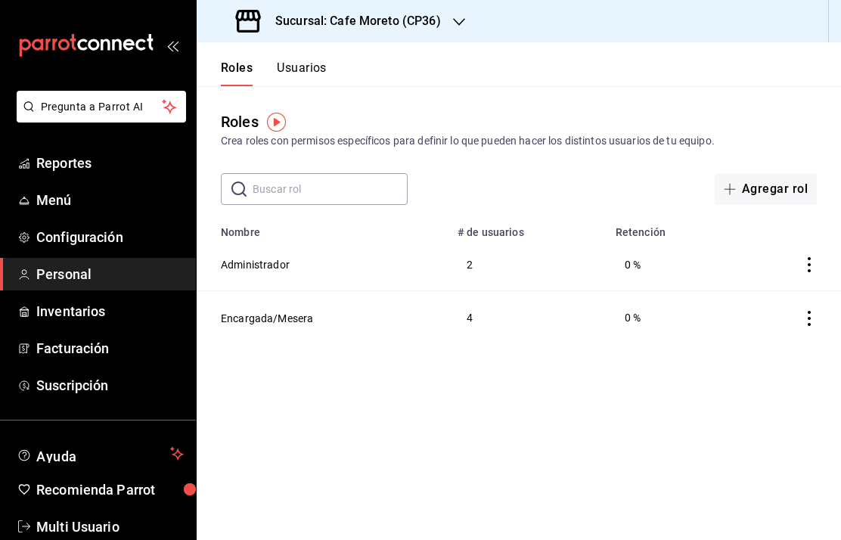
click at [391, 17] on h3 "Sucursal: Cafe Moreto (CP36)" at bounding box center [352, 21] width 178 height 18
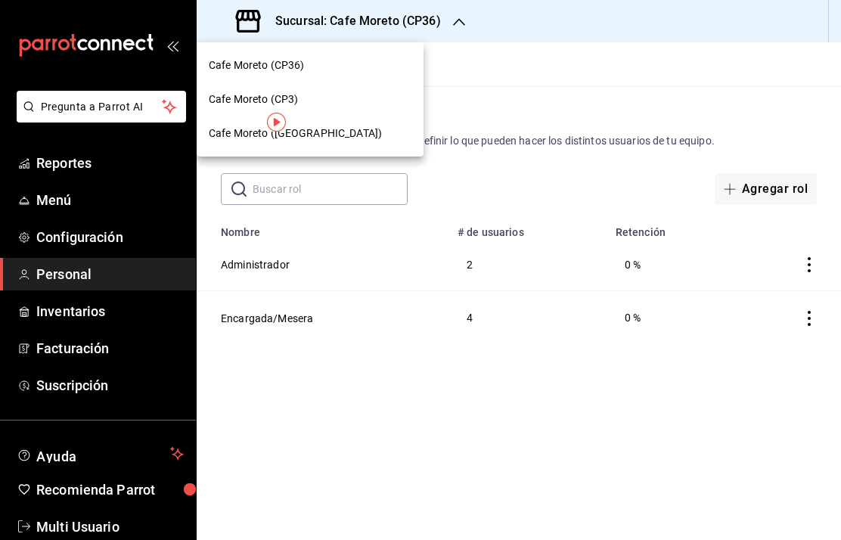
click at [294, 101] on span "Cafe Moreto (CP3)" at bounding box center [253, 100] width 89 height 16
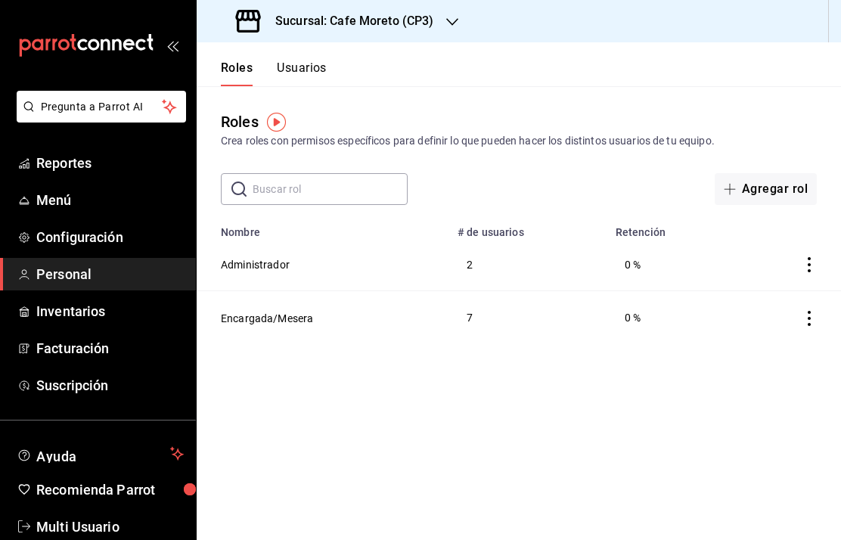
click at [386, 14] on h3 "Sucursal: Cafe Moreto (CP3)" at bounding box center [348, 21] width 171 height 18
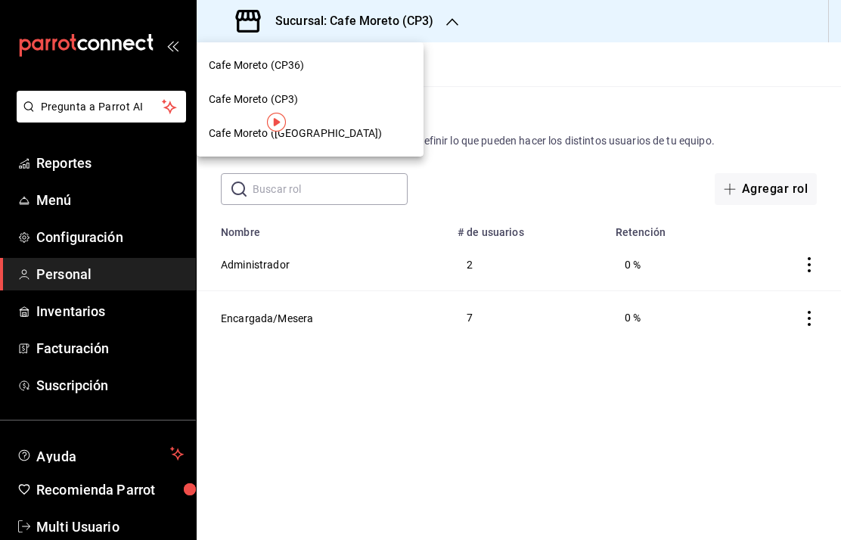
click at [324, 132] on span "Cafe Moreto ([GEOGRAPHIC_DATA])" at bounding box center [295, 134] width 173 height 16
